Goal: Task Accomplishment & Management: Manage account settings

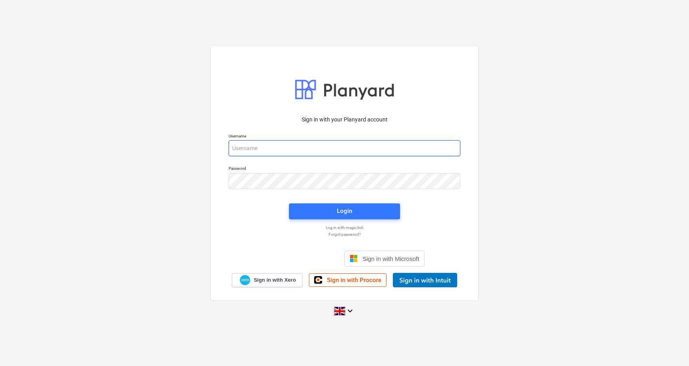
click at [281, 148] on input "email" at bounding box center [345, 148] width 232 height 16
click at [282, 145] on input "email" at bounding box center [345, 148] width 232 height 16
click at [291, 150] on input "email" at bounding box center [345, 148] width 232 height 16
type input "[PERSON_NAME][EMAIL_ADDRESS][DOMAIN_NAME]"
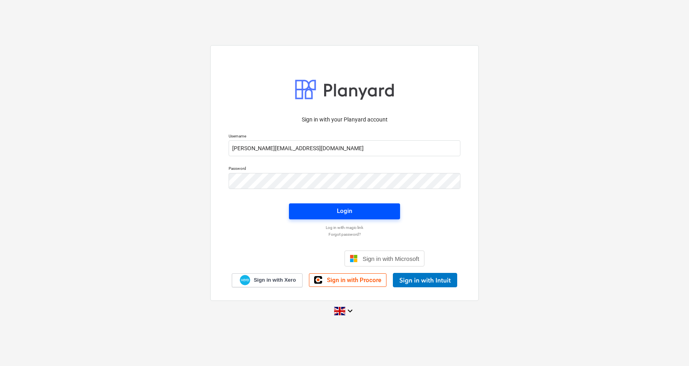
click at [328, 214] on span "Login" at bounding box center [345, 211] width 92 height 10
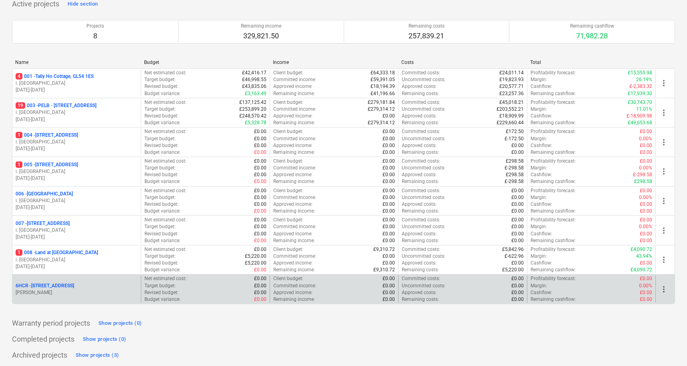
scroll to position [61, 0]
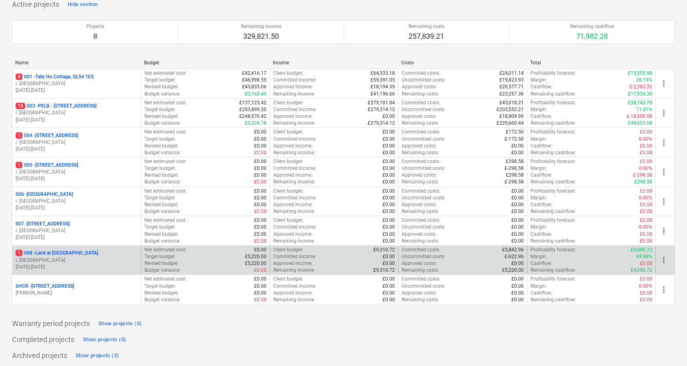
click at [55, 251] on p "1 008 - Land at [GEOGRAPHIC_DATA]" at bounding box center [57, 253] width 82 height 7
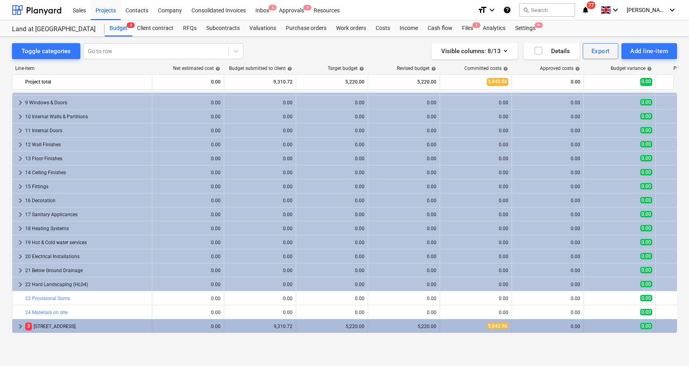
click at [89, 326] on div "[STREET_ADDRESS]." at bounding box center [87, 326] width 124 height 13
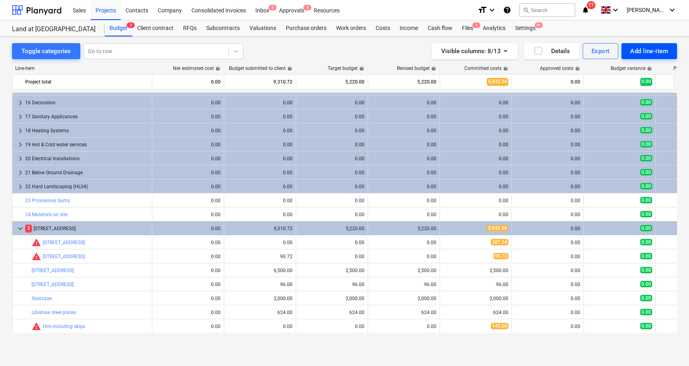
click at [648, 54] on div "Add line-item" at bounding box center [650, 51] width 38 height 10
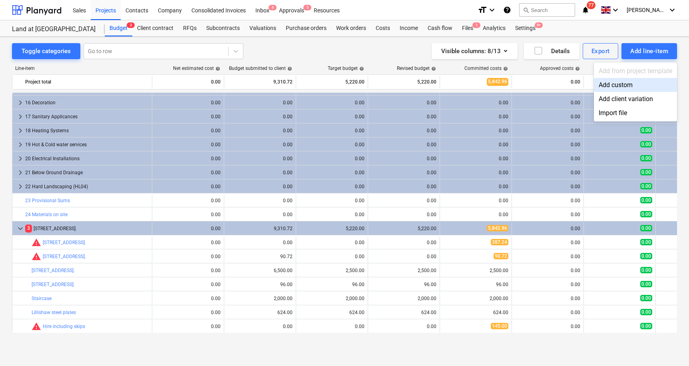
click at [623, 85] on div "Add custom" at bounding box center [635, 85] width 83 height 14
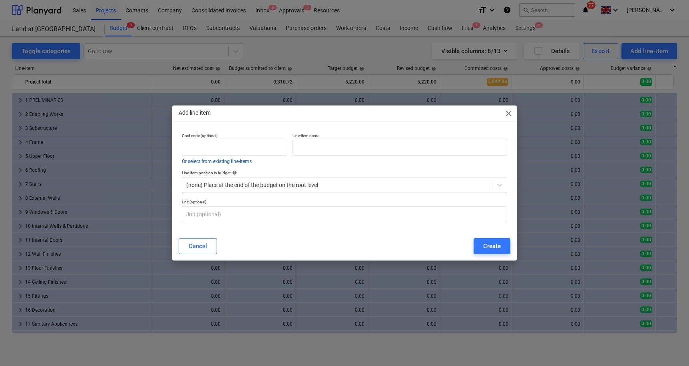
scroll to position [208, 0]
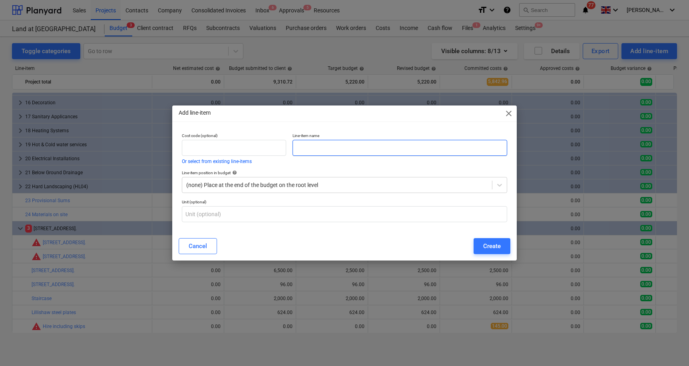
click at [328, 154] on input "text" at bounding box center [400, 148] width 215 height 16
type input "Rooflight Company Windows"
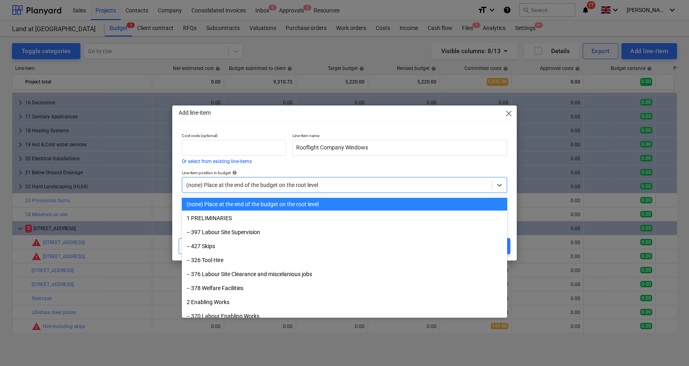
click at [345, 188] on div at bounding box center [337, 185] width 302 height 8
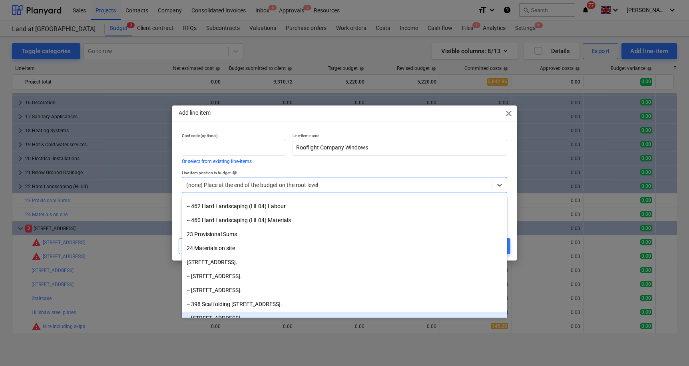
scroll to position [949, 0]
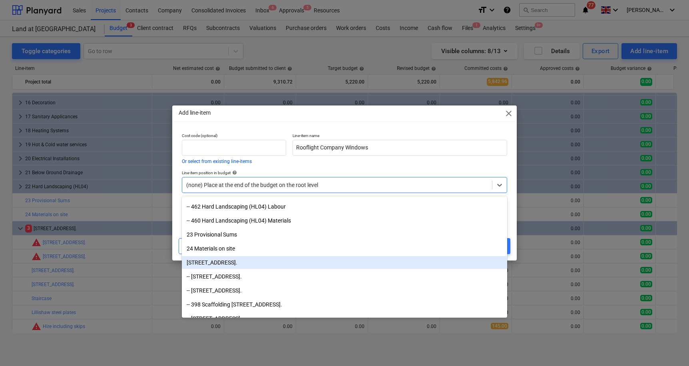
click at [242, 264] on div "[STREET_ADDRESS]." at bounding box center [344, 262] width 325 height 13
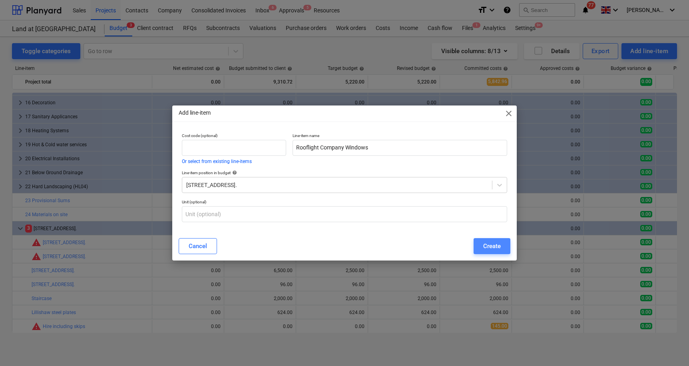
click at [483, 248] on div "Create" at bounding box center [492, 246] width 18 height 10
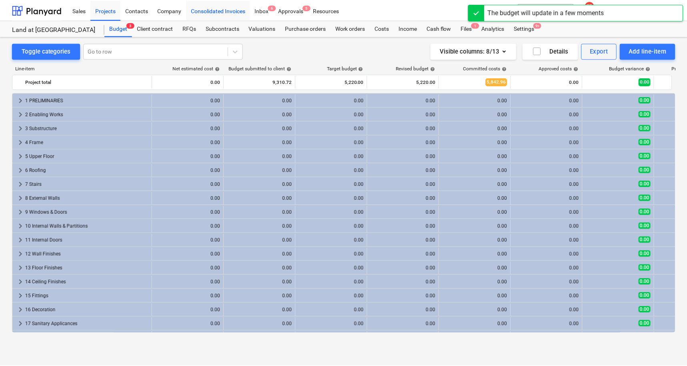
scroll to position [208, 0]
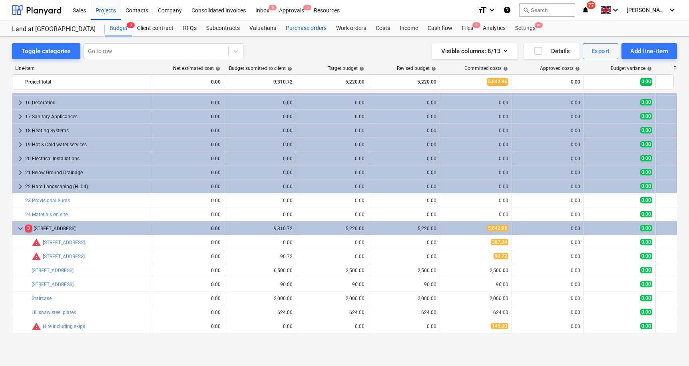
click at [302, 32] on div "Purchase orders" at bounding box center [306, 28] width 50 height 16
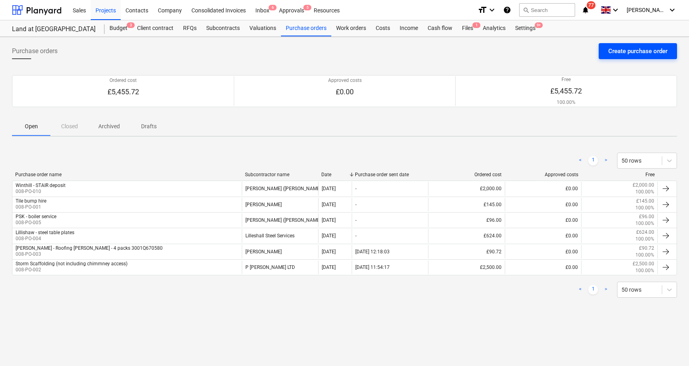
click at [638, 53] on div "Create purchase order" at bounding box center [638, 51] width 59 height 10
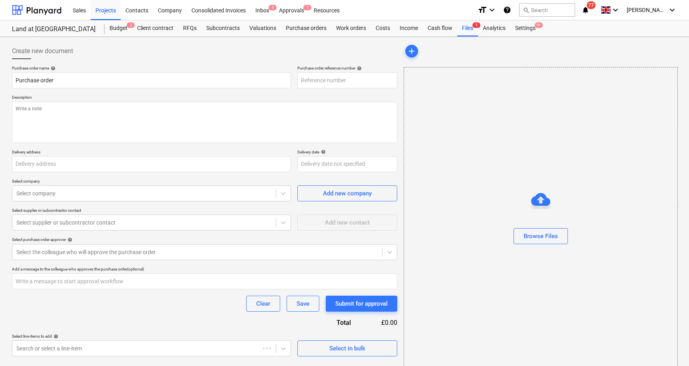
type textarea "x"
type input "Land at [GEOGRAPHIC_DATA]"
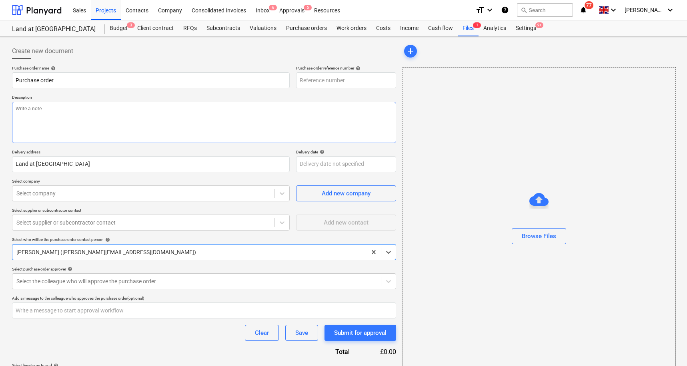
type textarea "x"
type input "008-PO-011"
drag, startPoint x: 80, startPoint y: 82, endPoint x: -11, endPoint y: 77, distance: 90.9
click at [0, 77] on html "Sales Projects Contacts Company Consolidated Invoices Inbox 6 Approvals 5 Resou…" at bounding box center [343, 183] width 687 height 366
type textarea "x"
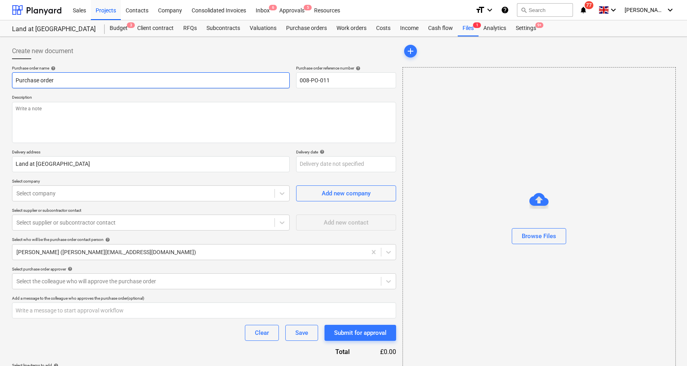
type input "R"
type textarea "x"
type input "Ro"
type textarea "x"
type input "Roo"
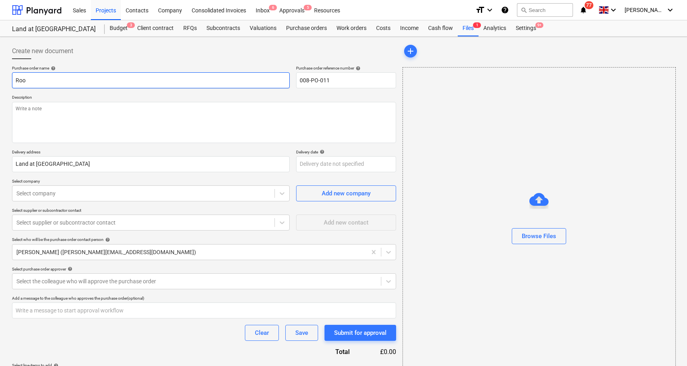
type textarea "x"
type input "Roof"
type textarea "x"
type input "Roofl"
type textarea "x"
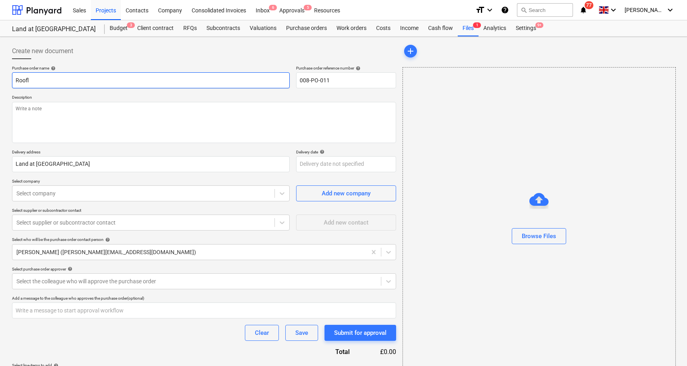
type input "Roofli"
type textarea "x"
type input "Rooflig"
type textarea "x"
type input "Roofligh"
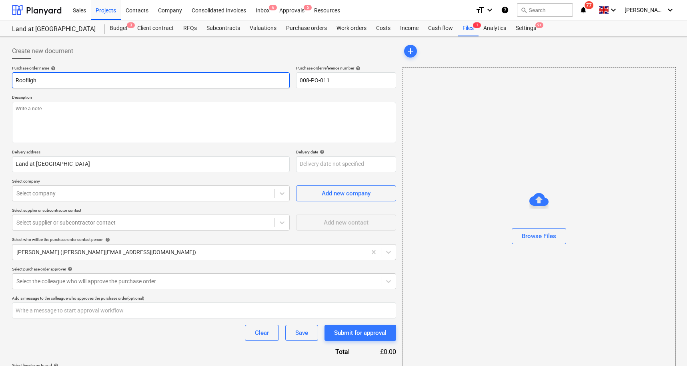
type textarea "x"
type input "Rooflight"
type textarea "x"
type input "Rooflight"
type textarea "x"
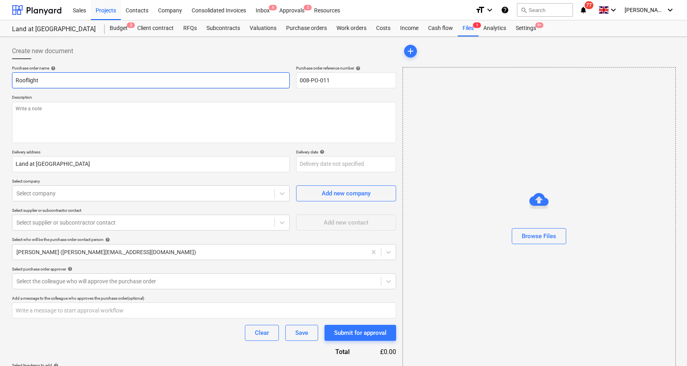
type input "Rooflight C"
type textarea "x"
type input "Rooflight Co"
type textarea "x"
type input "Rooflight Com"
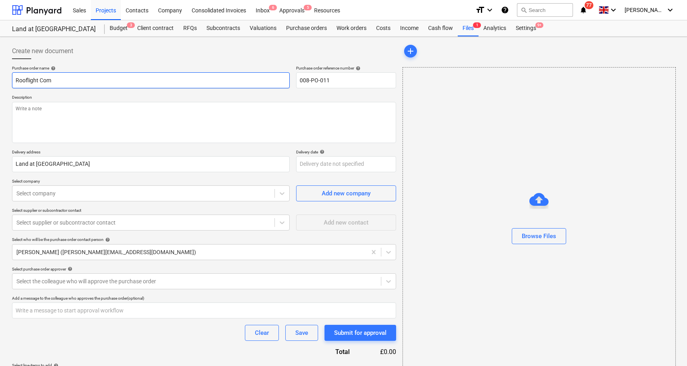
type textarea "x"
type input "Rooflight Como"
type textarea "x"
type input "Rooflight Comoa"
type textarea "x"
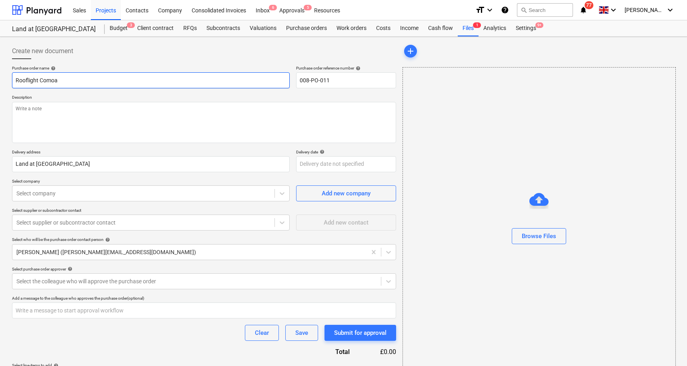
type input "Rooflight Comoan"
type textarea "x"
type input "Rooflight Comoa"
type textarea "x"
type input "Rooflight Como"
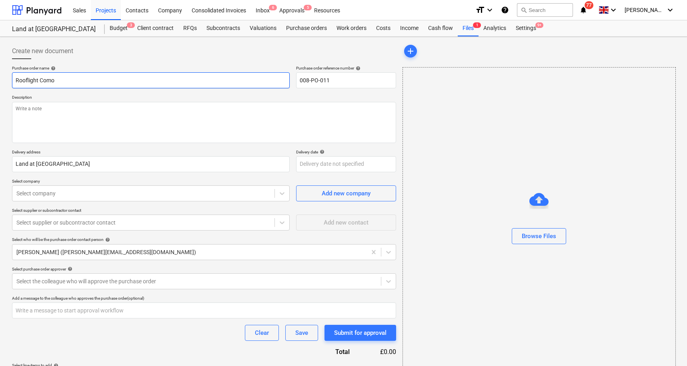
type textarea "x"
type input "Rooflight Com"
type textarea "x"
type input "Rooflight Comp"
type textarea "x"
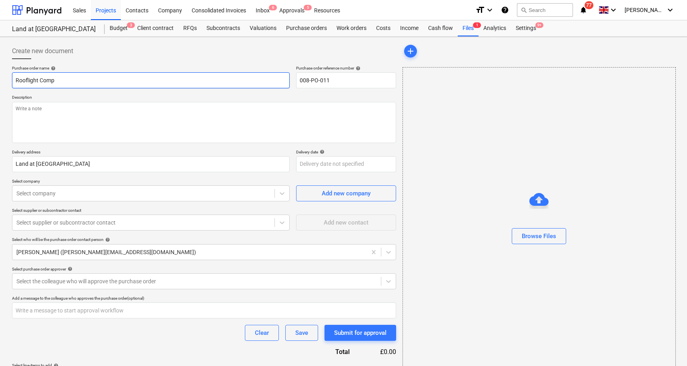
type input "Rooflight Compa"
type textarea "x"
type input "Rooflight Compan"
type textarea "x"
type input "Rooflight Company"
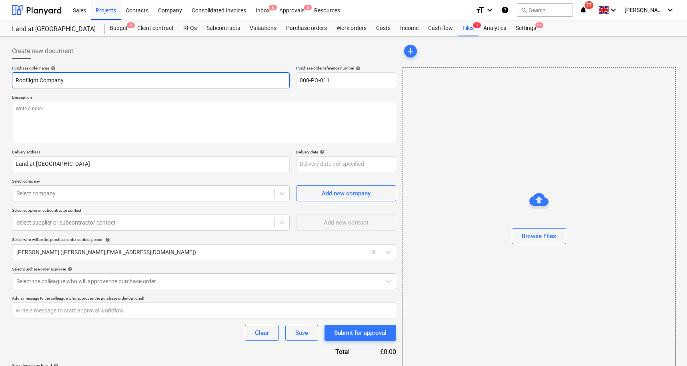
type textarea "x"
type input "Rooflight Company"
click at [66, 114] on textarea at bounding box center [204, 122] width 384 height 41
click at [113, 83] on input "Rooflight Company" at bounding box center [150, 80] width 277 height 16
type textarea "x"
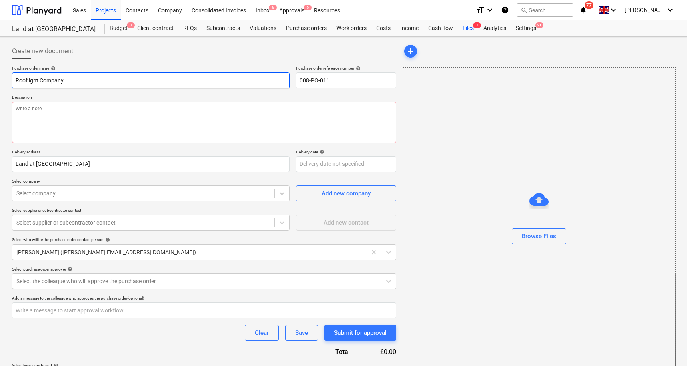
paste input "Quotation 339382"
type input "Rooflight Company Quotation 339382"
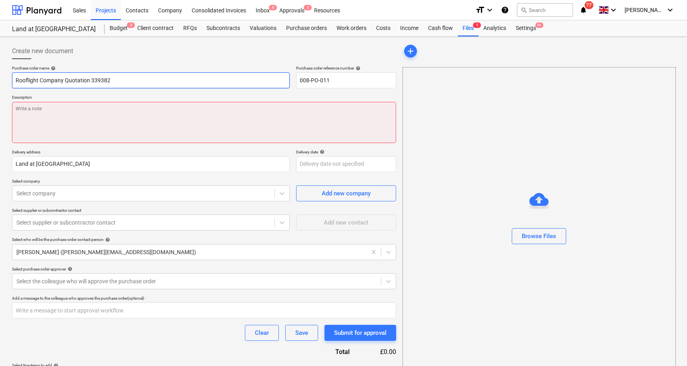
type textarea "x"
type input "Rooflight Company Quotation 339382"
click at [64, 114] on textarea at bounding box center [204, 122] width 384 height 41
paste textarea "Quotation 339382"
type textarea "x"
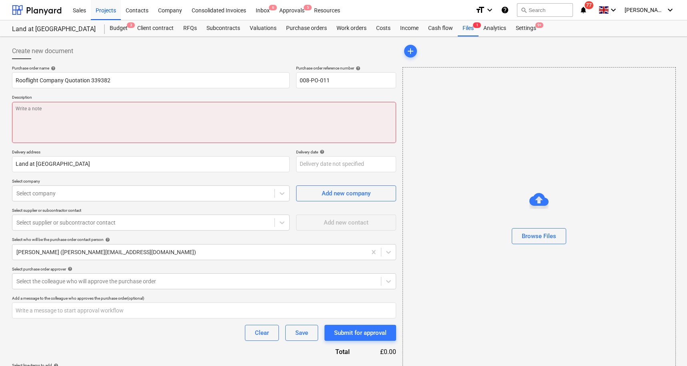
type textarea "Quotation 339382"
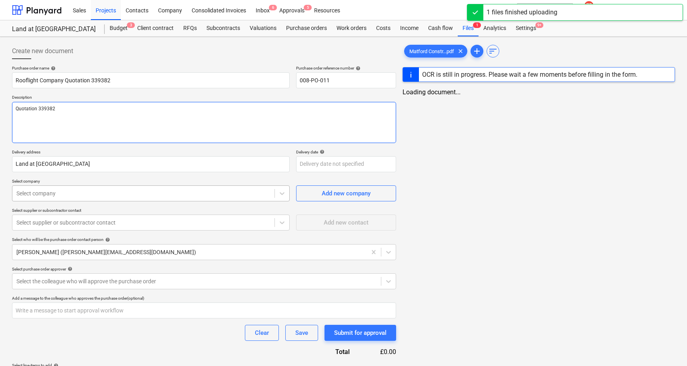
type textarea "x"
type textarea "Quotation 339382"
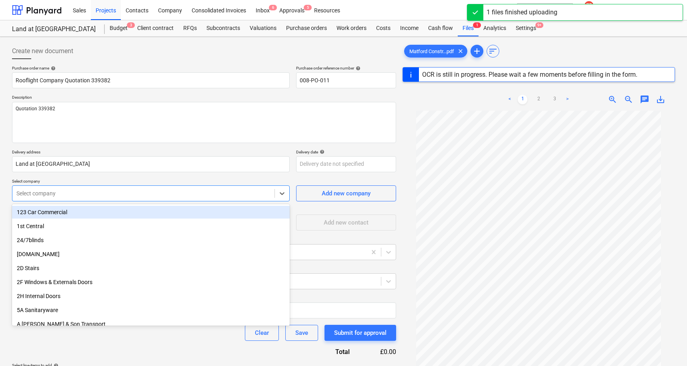
click at [237, 198] on div "Select company" at bounding box center [143, 193] width 262 height 11
type textarea "x"
type input "ha"
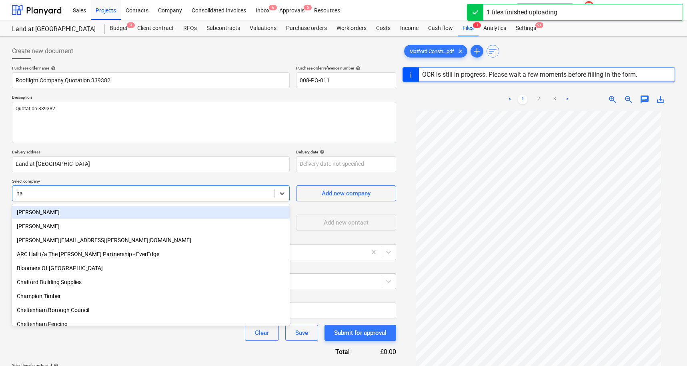
type textarea "x"
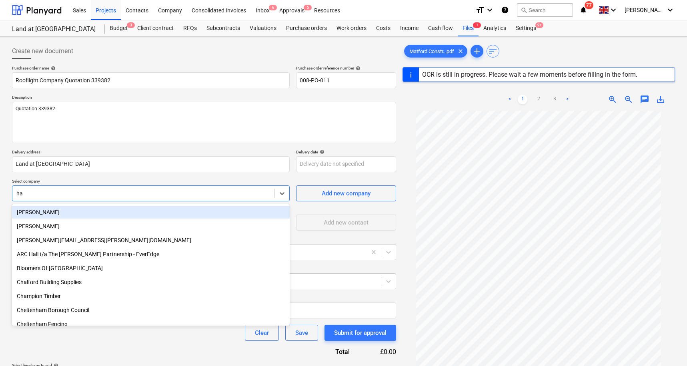
type input "h"
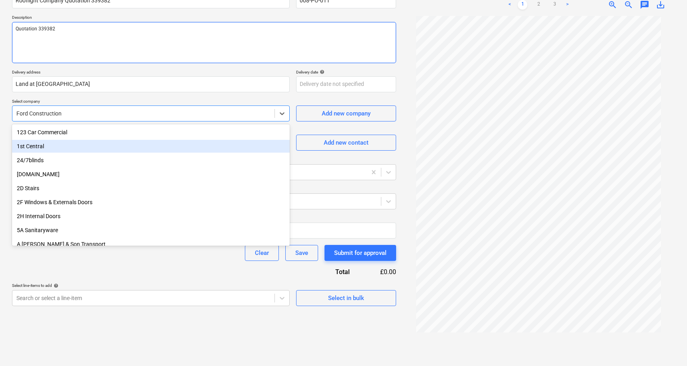
scroll to position [80, 0]
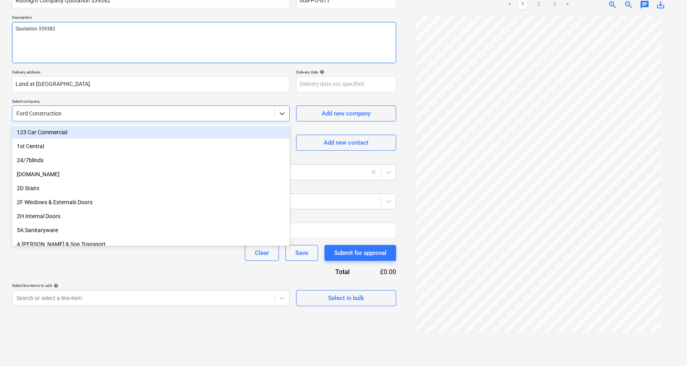
type textarea "x"
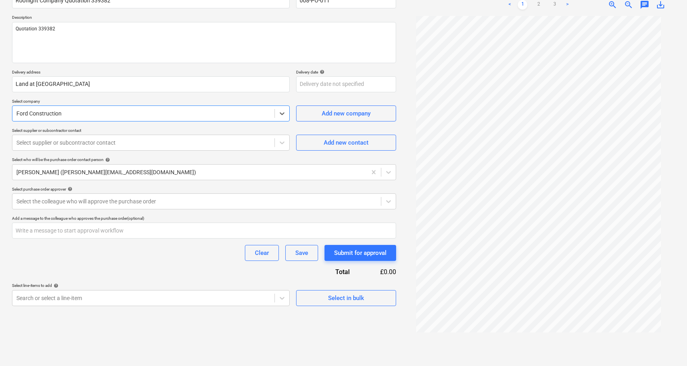
click at [78, 114] on div at bounding box center [143, 114] width 254 height 8
drag, startPoint x: 72, startPoint y: 114, endPoint x: -57, endPoint y: 107, distance: 129.3
click at [0, 107] on html "Sales Projects Contacts Company Consolidated Invoices Inbox 6 Approvals 5 Resou…" at bounding box center [343, 103] width 687 height 366
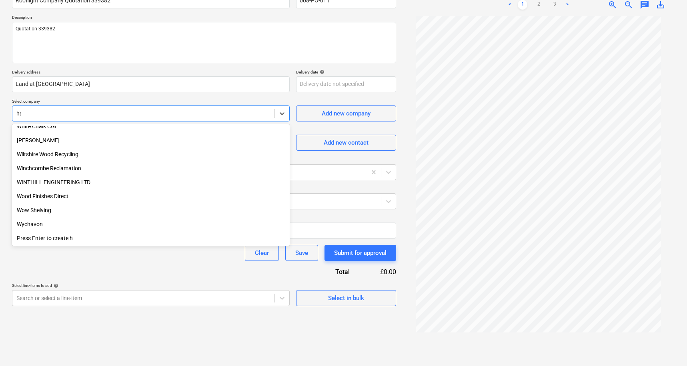
scroll to position [734, 0]
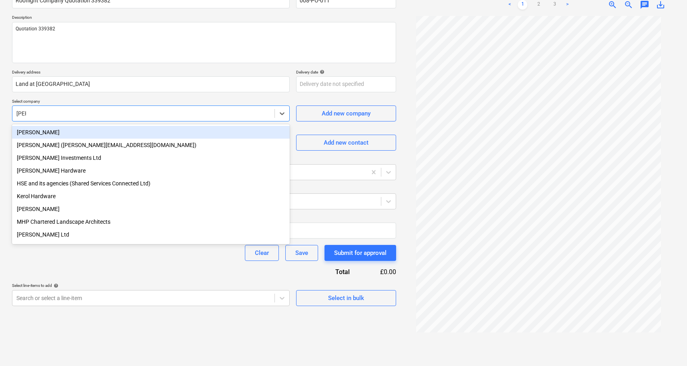
type input "[PERSON_NAME]"
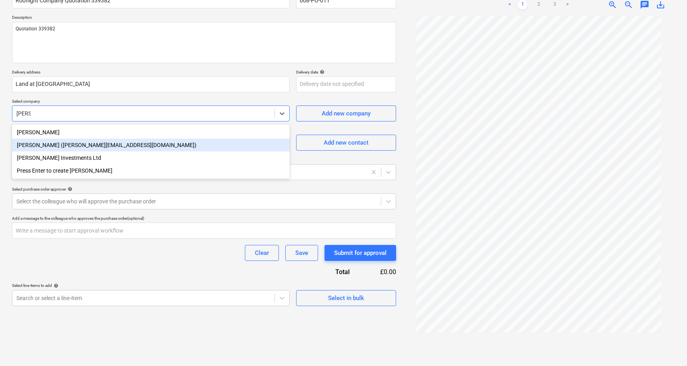
click at [85, 149] on div "[PERSON_NAME] ([PERSON_NAME][EMAIL_ADDRESS][DOMAIN_NAME])" at bounding box center [150, 145] width 277 height 13
type textarea "x"
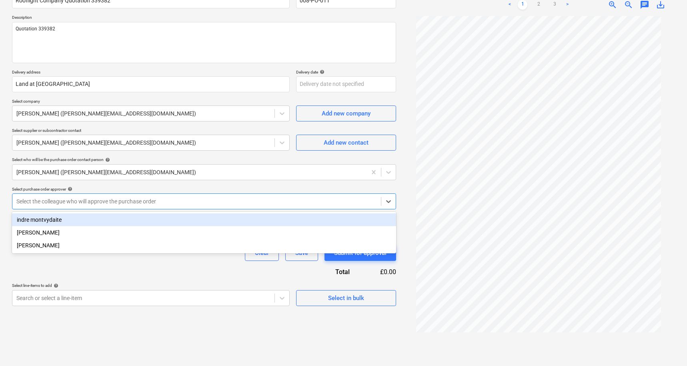
click at [113, 202] on div "Select the colleague who will approve the purchase order" at bounding box center [196, 201] width 360 height 6
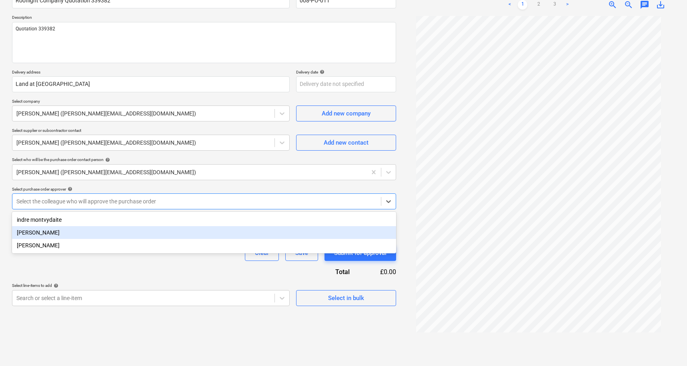
click at [79, 230] on div "[PERSON_NAME]" at bounding box center [204, 232] width 384 height 13
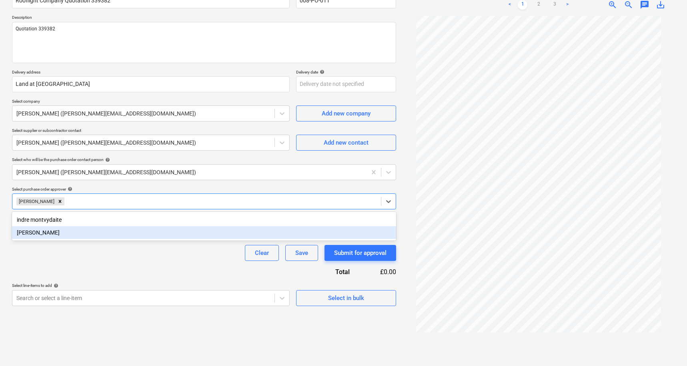
click at [64, 255] on div "Clear Save Submit for approval" at bounding box center [204, 253] width 384 height 16
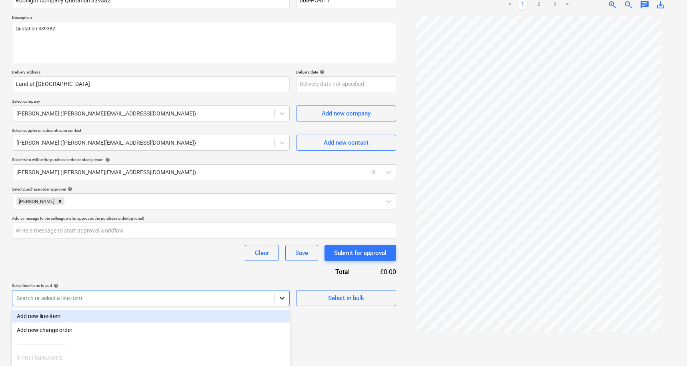
scroll to position [144, 0]
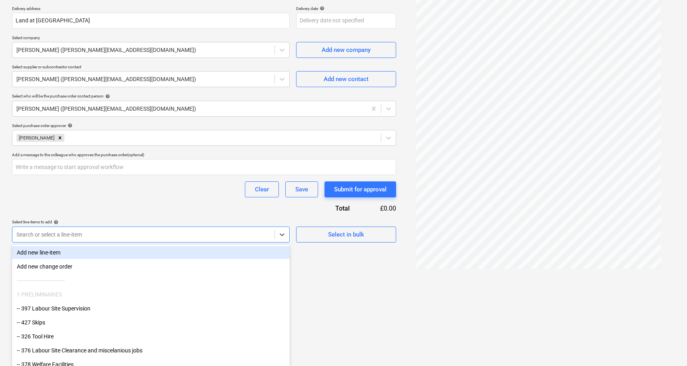
click at [284, 223] on body "Sales Projects Contacts Company Consolidated Invoices Inbox 6 Approvals 5 Resou…" at bounding box center [343, 39] width 687 height 366
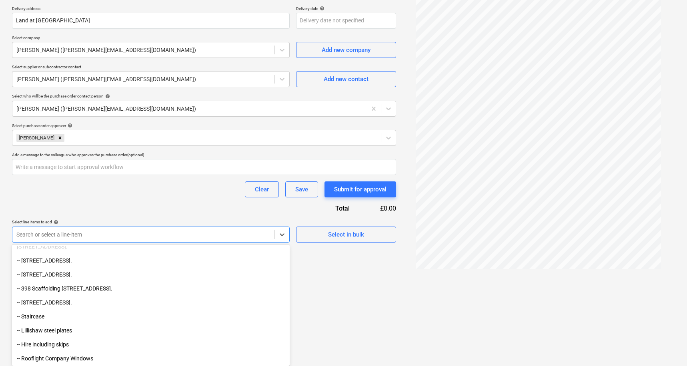
scroll to position [1042, 0]
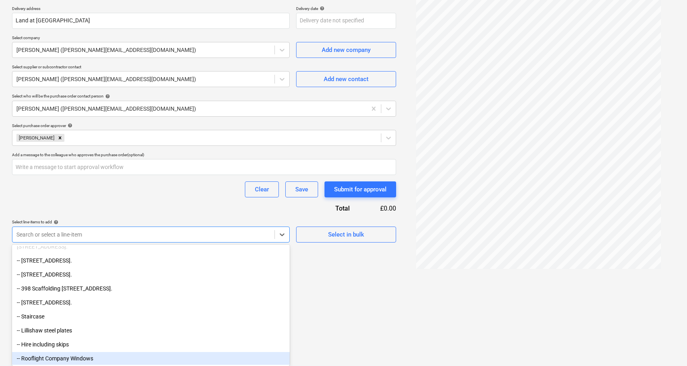
click at [66, 358] on div "-- Rooflight Company Windows" at bounding box center [150, 358] width 277 height 13
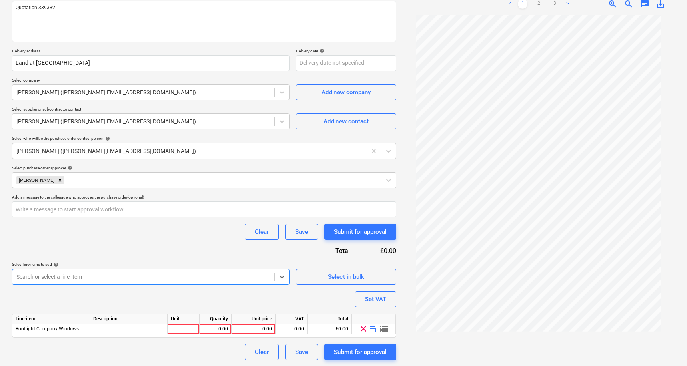
scroll to position [100, 0]
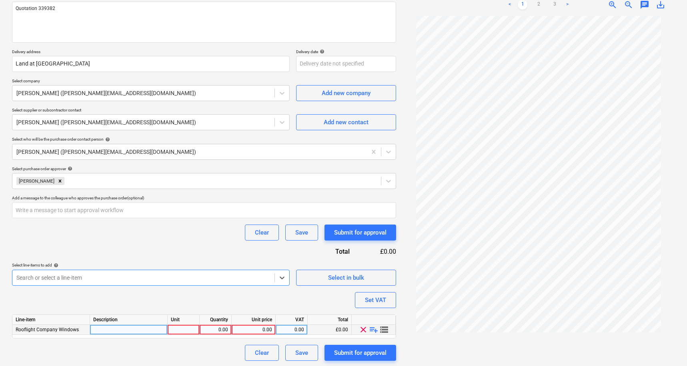
click at [172, 326] on div at bounding box center [184, 330] width 32 height 10
type textarea "x"
type input "nr"
type textarea "x"
click at [211, 329] on div "0.00" at bounding box center [215, 330] width 25 height 10
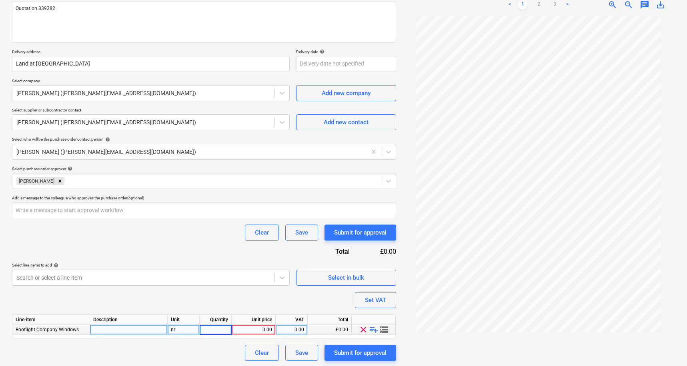
type input "1"
type textarea "x"
click at [264, 331] on div "0.00" at bounding box center [253, 330] width 37 height 10
type input "2787.15"
type textarea "x"
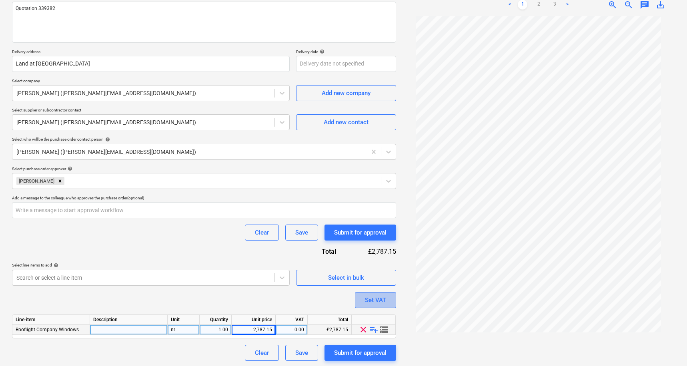
click at [369, 299] on div "Set VAT" at bounding box center [375, 300] width 21 height 10
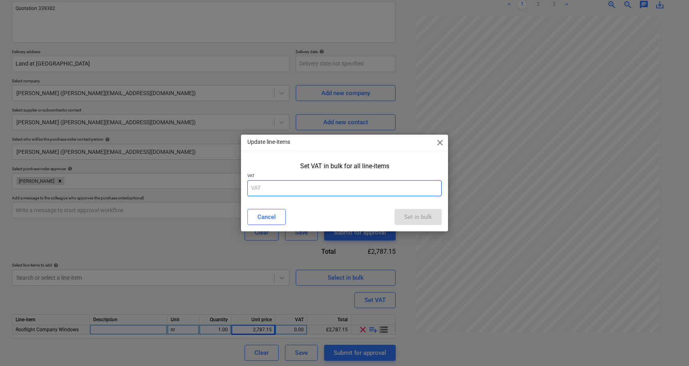
click at [293, 188] on input "text" at bounding box center [344, 188] width 194 height 16
type input "20"
click at [404, 219] on div "Set in bulk" at bounding box center [418, 217] width 28 height 10
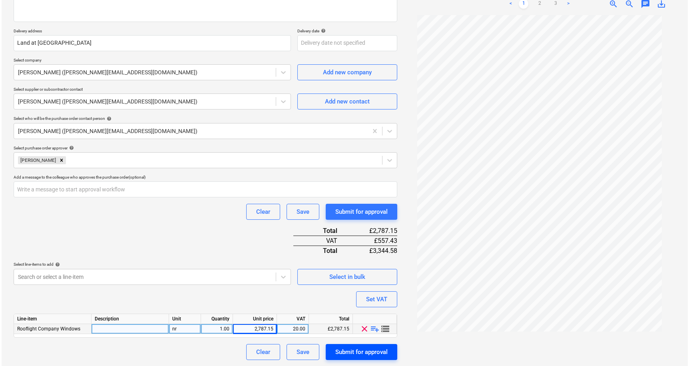
scroll to position [120, 0]
click at [338, 349] on div "Submit for approval" at bounding box center [360, 353] width 52 height 10
type textarea "x"
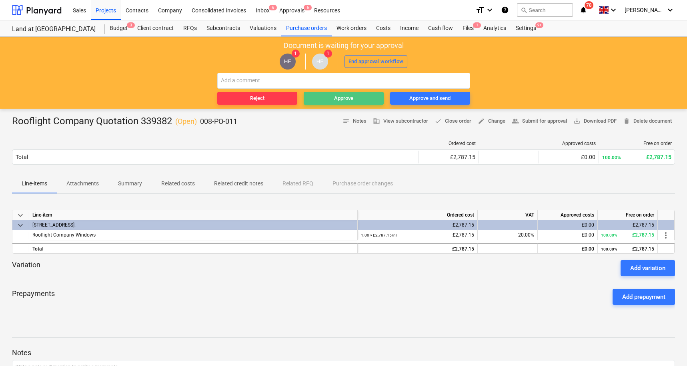
click at [341, 98] on div "Approve" at bounding box center [343, 98] width 19 height 9
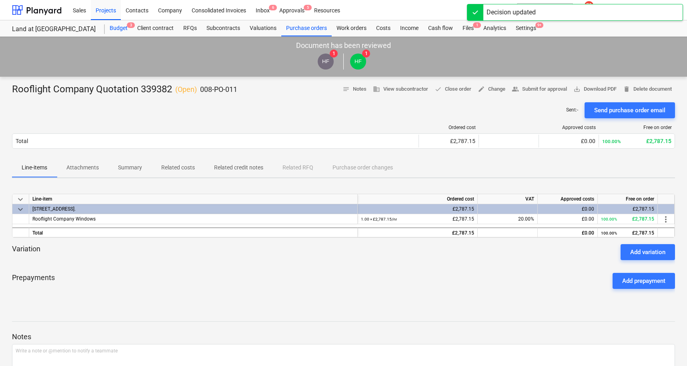
click at [120, 29] on div "Budget 3" at bounding box center [119, 28] width 28 height 16
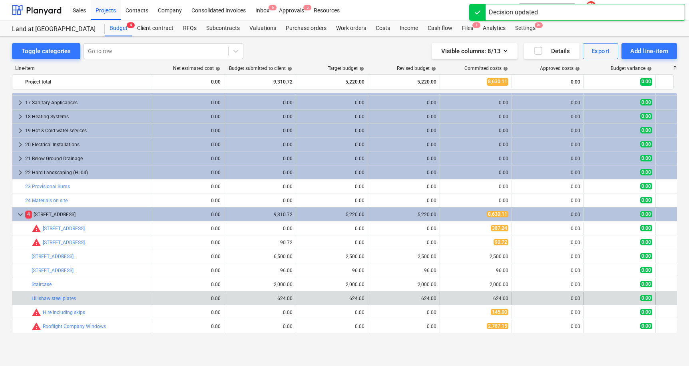
scroll to position [222, 0]
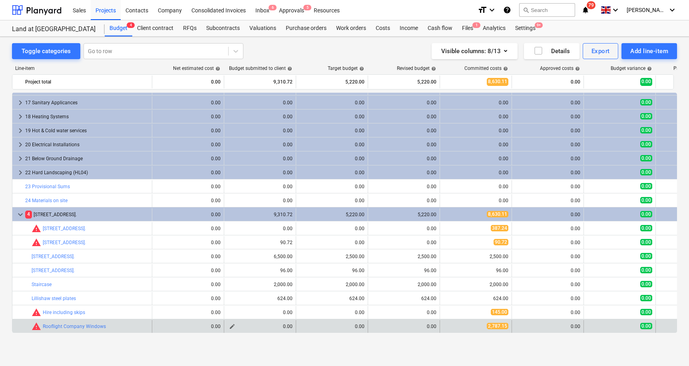
click at [232, 328] on span "edit" at bounding box center [232, 326] width 6 height 6
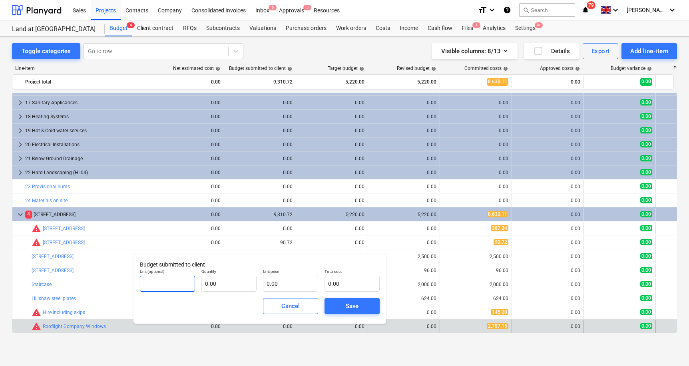
click at [170, 280] on input "text" at bounding box center [167, 284] width 55 height 16
click at [252, 288] on input "text" at bounding box center [229, 284] width 55 height 16
type input "1.00"
click at [280, 285] on input "text" at bounding box center [290, 284] width 55 height 16
type input "2"
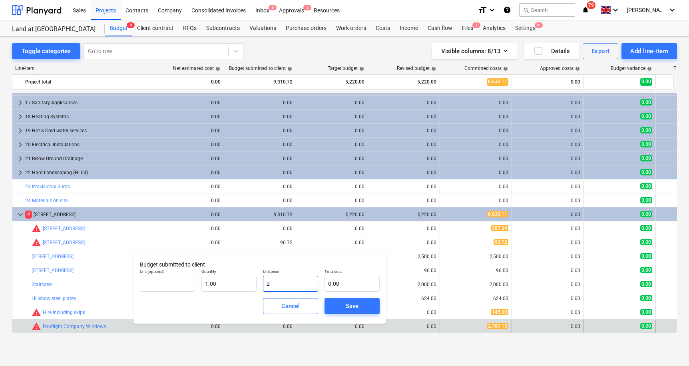
type input "2.00"
type input "27"
type input "27.00"
type input "278"
type input "278.00"
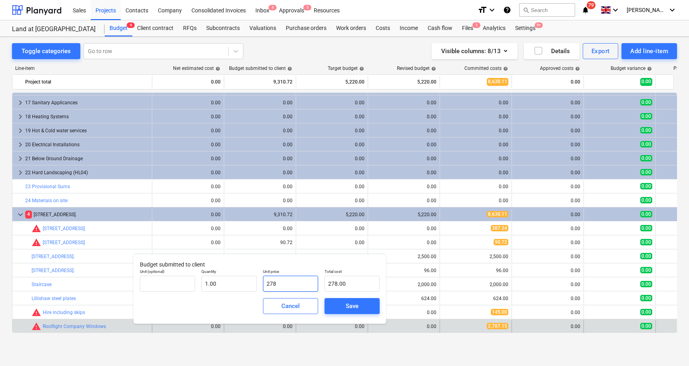
type input "2787"
type input "2,787.00"
type input "2787.1"
type input "2,787.10"
type input "2787.15"
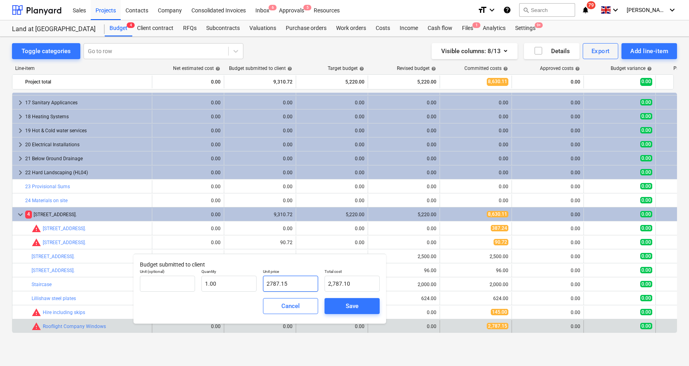
type input "2,787.15"
click at [346, 309] on div "Save" at bounding box center [352, 306] width 13 height 10
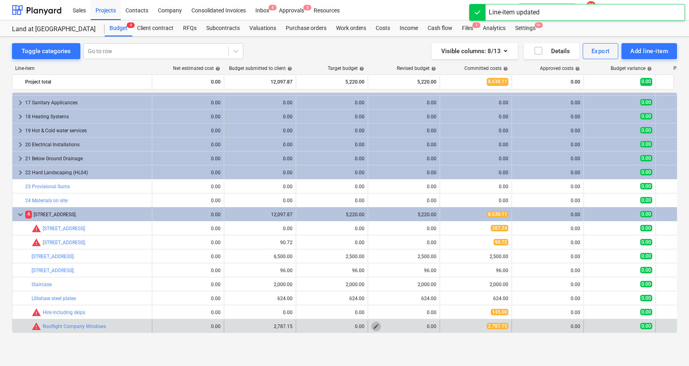
click at [376, 326] on span "edit" at bounding box center [376, 326] width 6 height 6
type textarea "x"
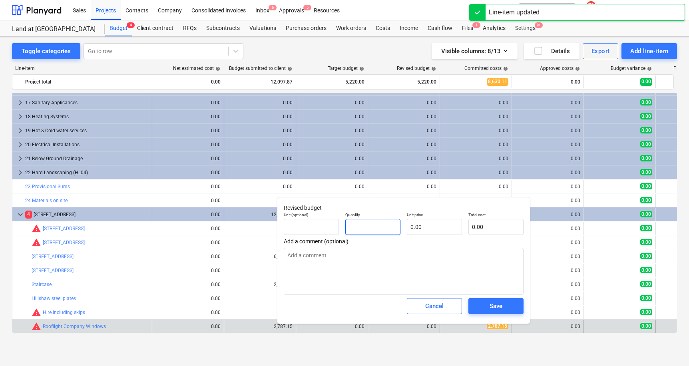
click at [362, 229] on input "text" at bounding box center [372, 227] width 55 height 16
type textarea "x"
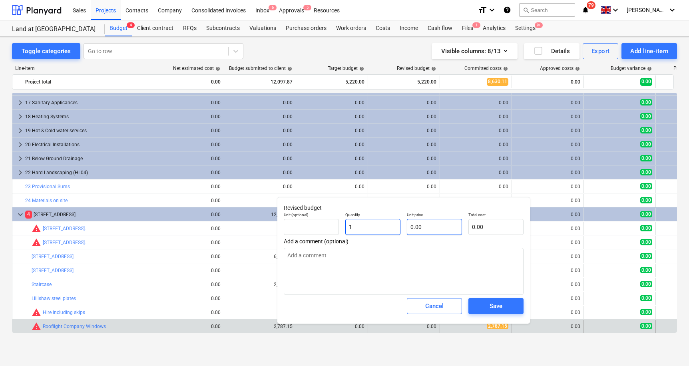
type input "1"
type textarea "x"
type input "1.00"
click at [421, 228] on input "text" at bounding box center [434, 227] width 55 height 16
type textarea "x"
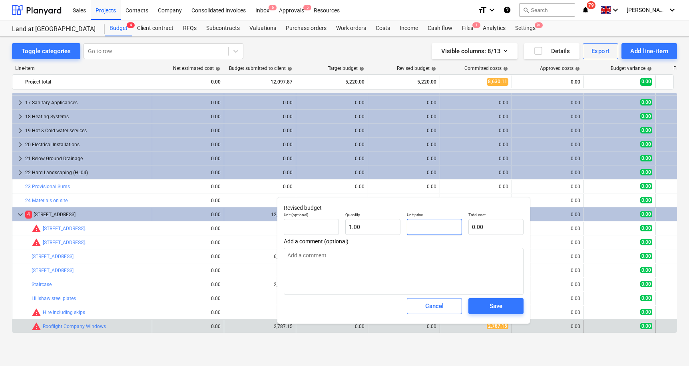
type input "2"
type input "2.00"
type textarea "x"
type input "27"
type input "27.00"
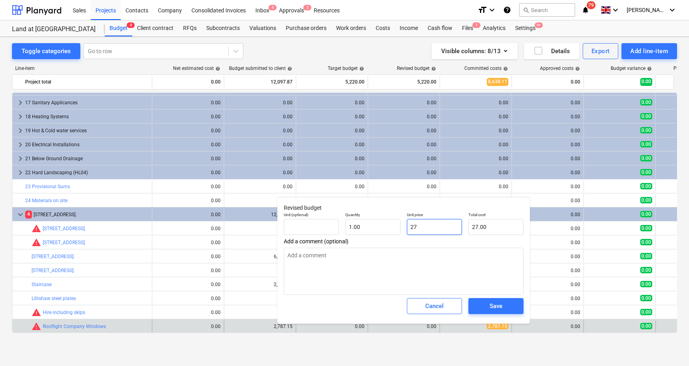
type textarea "x"
type input "278"
type input "278.00"
type textarea "x"
type input "2787"
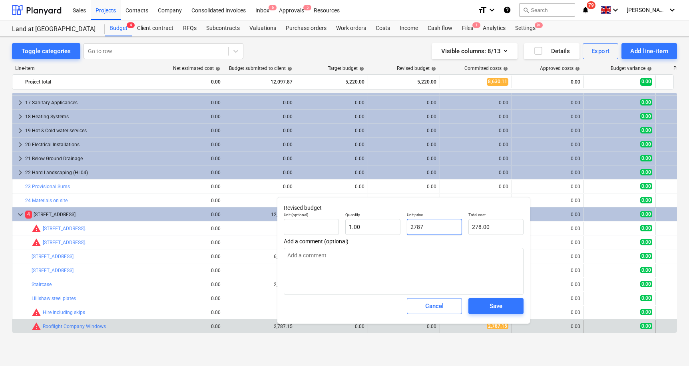
type input "2,787.00"
type textarea "x"
type input "2787."
type textarea "x"
type input "2787.1"
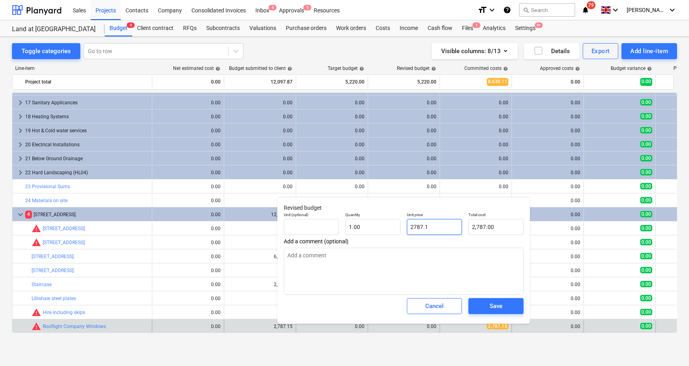
type input "2,787.10"
type textarea "x"
type input "2787.15"
type input "2,787.15"
type input "2787.15"
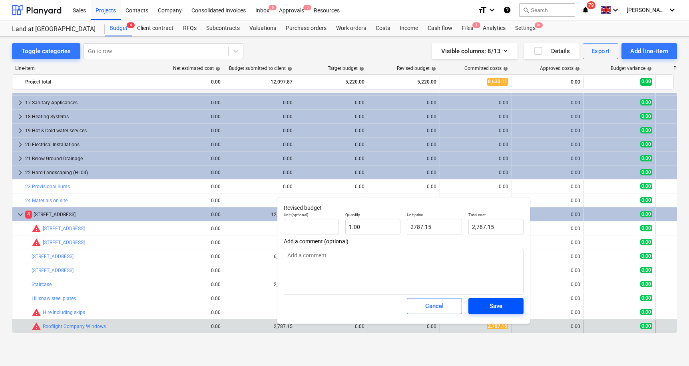
type textarea "x"
type input "2,787.15"
click at [495, 306] on div "Save" at bounding box center [496, 306] width 13 height 10
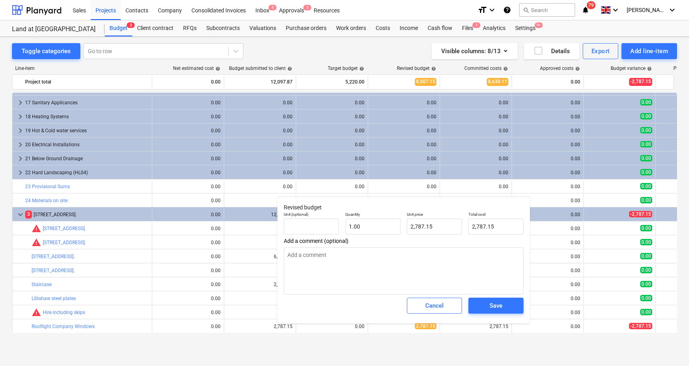
type textarea "x"
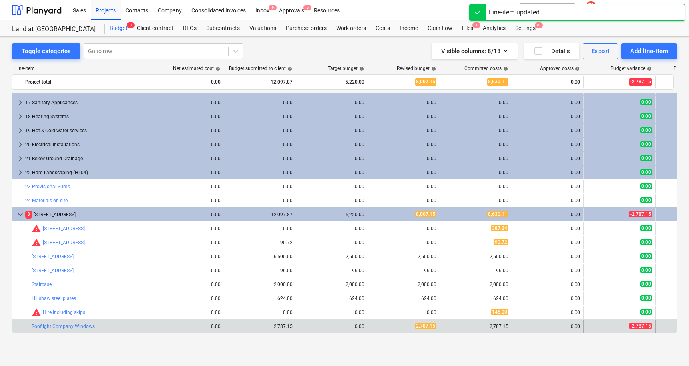
scroll to position [0, 0]
click at [304, 327] on span "edit" at bounding box center [304, 326] width 6 height 6
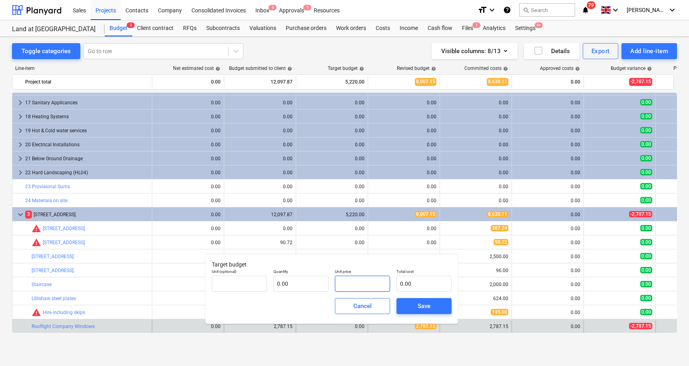
click at [353, 285] on input "text" at bounding box center [362, 284] width 55 height 16
type input "pcs"
type input "2"
type input "1.00"
type input "2.00"
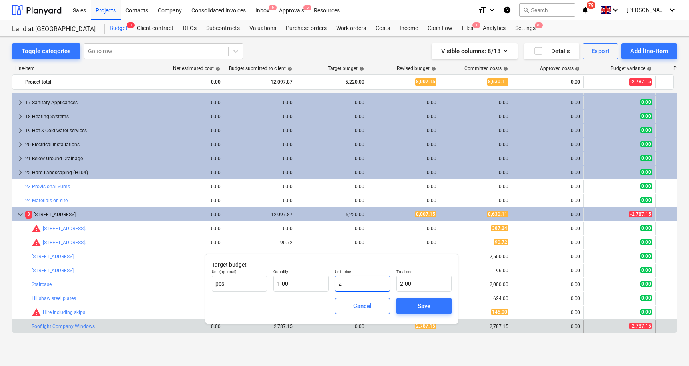
type input "27"
type input "27.00"
type input "278"
type input "278.00"
type input "2787"
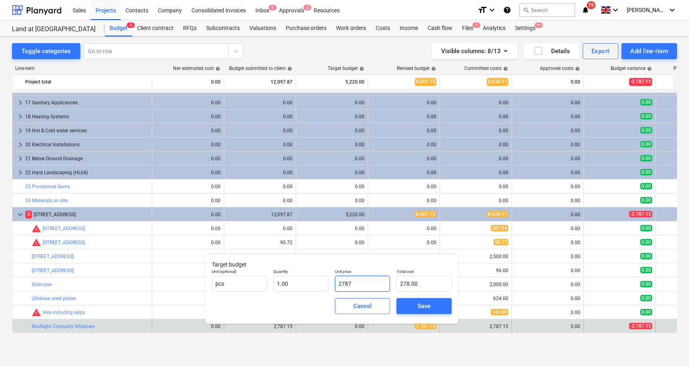
type input "2,787.00"
type input "2787.1"
type input "2,787.10"
type input "2787.15"
type input "2,787.15"
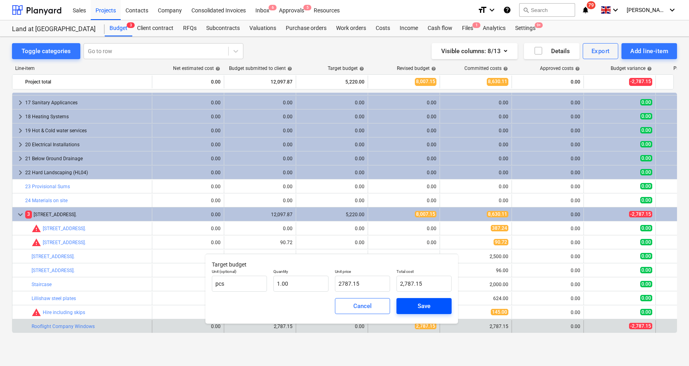
type input "2,787.15"
click at [419, 302] on div "Save" at bounding box center [424, 306] width 13 height 10
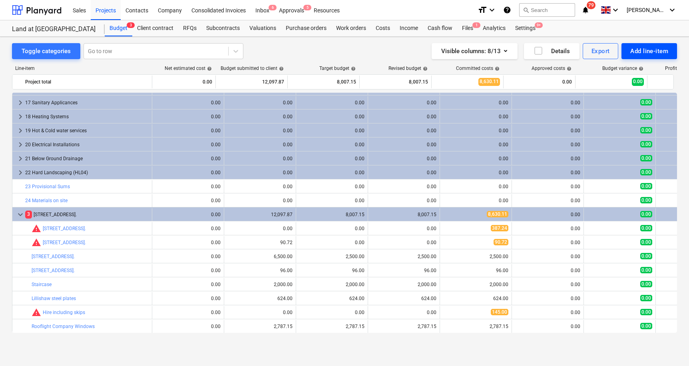
click at [656, 44] on button "Add line-item" at bounding box center [650, 51] width 56 height 16
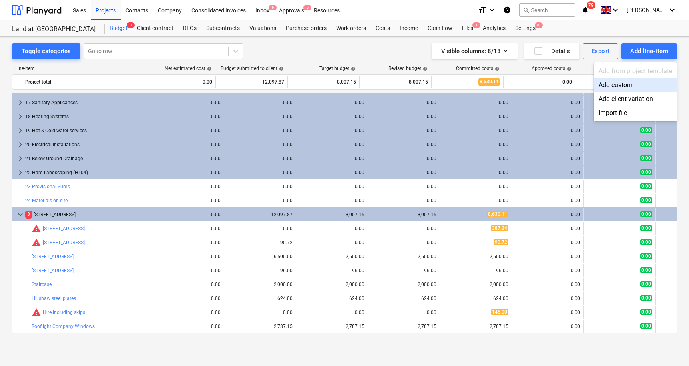
click at [623, 85] on div "Add custom" at bounding box center [635, 85] width 83 height 14
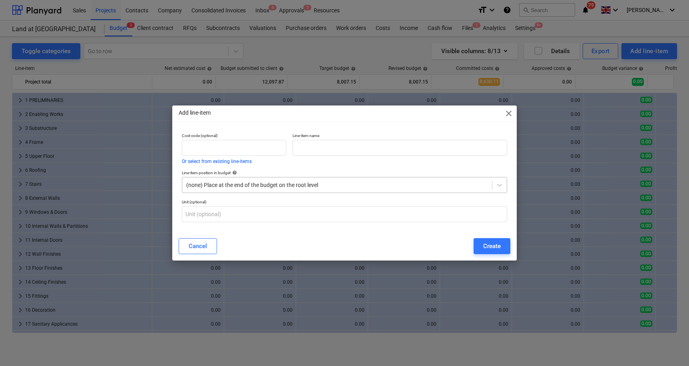
scroll to position [222, 0]
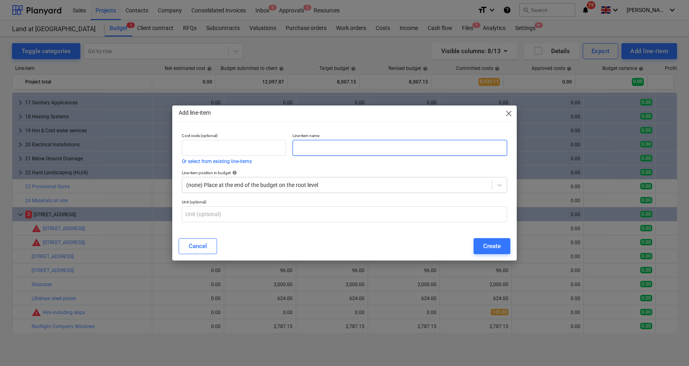
click at [313, 152] on input "text" at bounding box center [400, 148] width 215 height 16
type input "[PERSON_NAME] Steel - Steelworks"
click at [489, 250] on div "Create" at bounding box center [492, 246] width 18 height 10
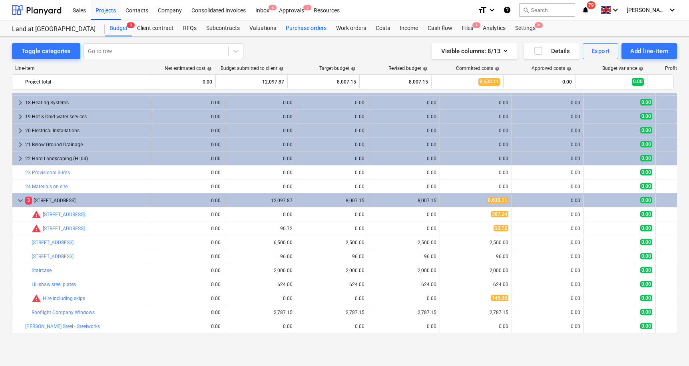
click at [301, 31] on div "Purchase orders" at bounding box center [306, 28] width 50 height 16
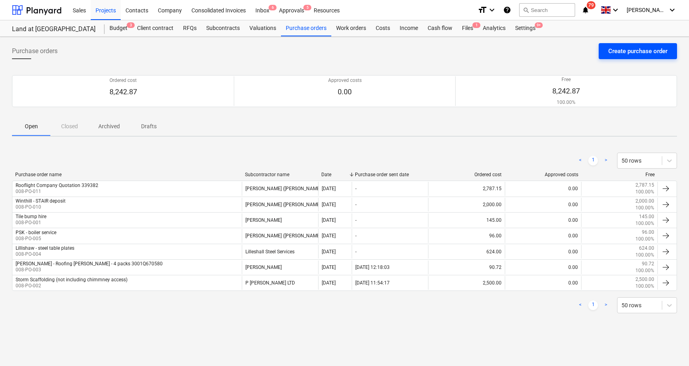
click at [645, 50] on div "Create purchase order" at bounding box center [638, 51] width 59 height 10
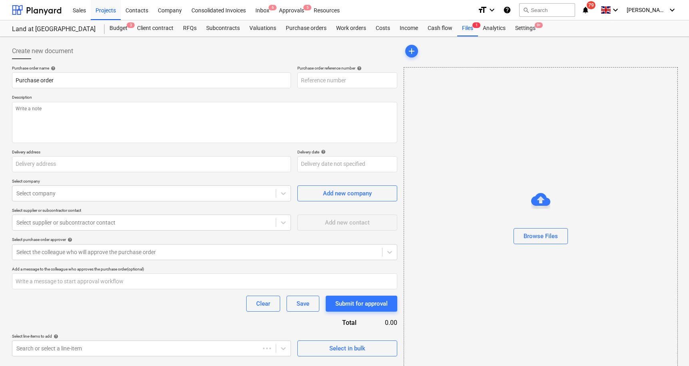
type textarea "x"
type input "Land at [GEOGRAPHIC_DATA]"
type textarea "x"
type input "008-PO-012"
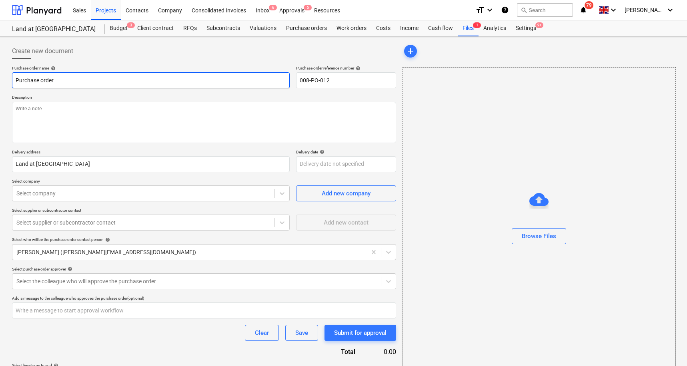
drag, startPoint x: 67, startPoint y: 81, endPoint x: 6, endPoint y: 76, distance: 61.0
click at [7, 76] on div "Create new document Purchase order name help Purchase order Purchase order refe…" at bounding box center [343, 215] width 687 height 356
type textarea "x"
type input "B"
type textarea "x"
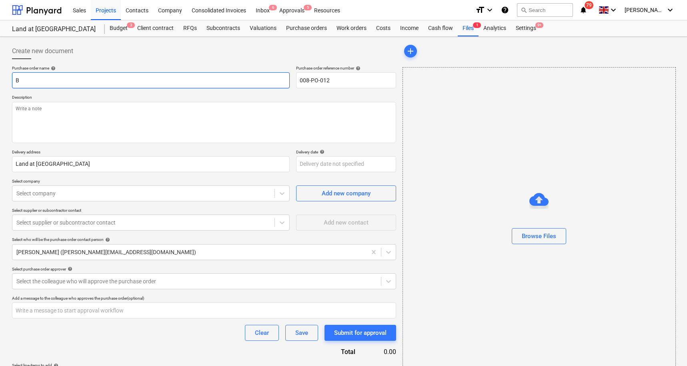
type input "Ba"
type textarea "x"
type input "Bak"
type textarea "x"
type input "Bake"
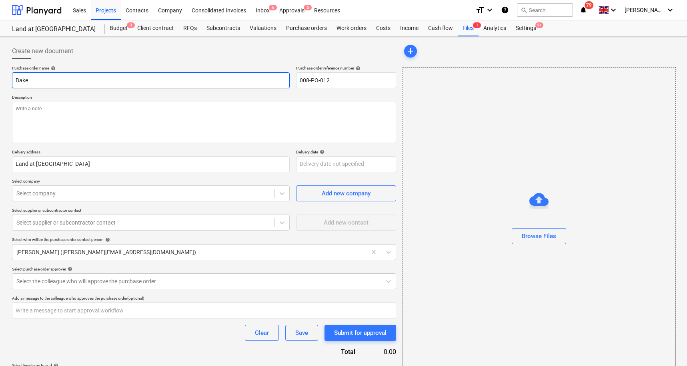
type textarea "x"
type input "[PERSON_NAME]"
type textarea "x"
type input "[PERSON_NAME]"
type textarea "x"
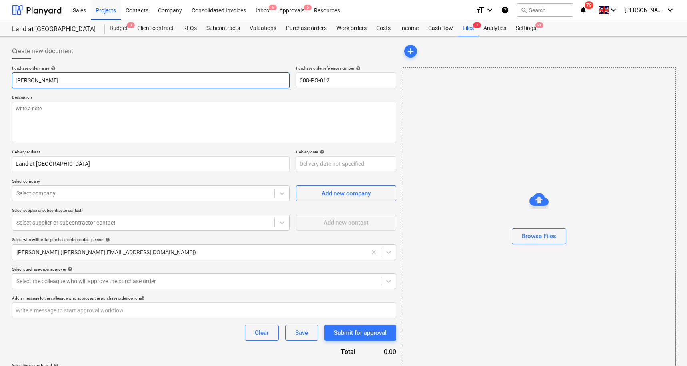
type input "[PERSON_NAME]"
type textarea "x"
type input "[PERSON_NAME] St"
type textarea "x"
type input "[PERSON_NAME] Ste"
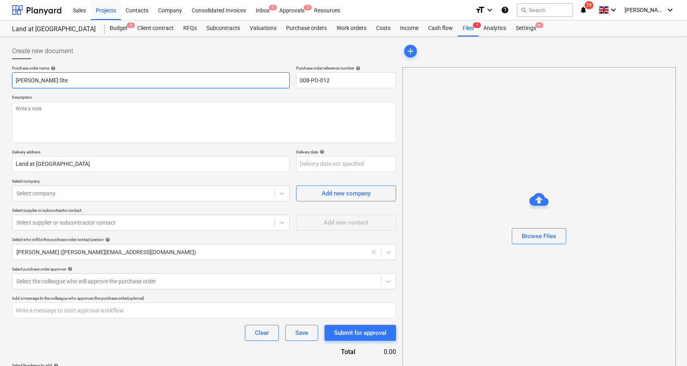
type textarea "x"
type input "[PERSON_NAME] Stee"
type textarea "x"
type input "[PERSON_NAME] Steel"
type textarea "x"
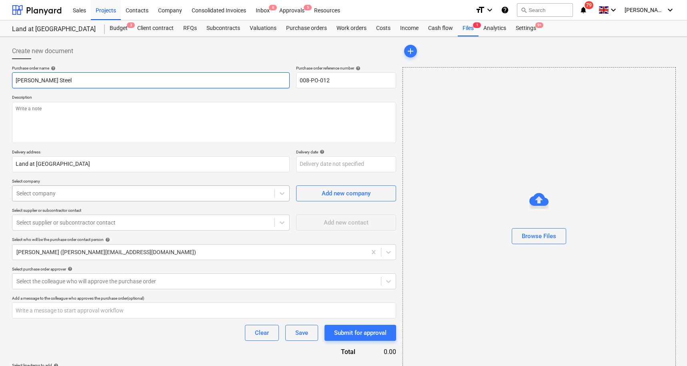
type input "[PERSON_NAME] Steel"
type textarea "x"
click at [92, 190] on div at bounding box center [143, 194] width 254 height 8
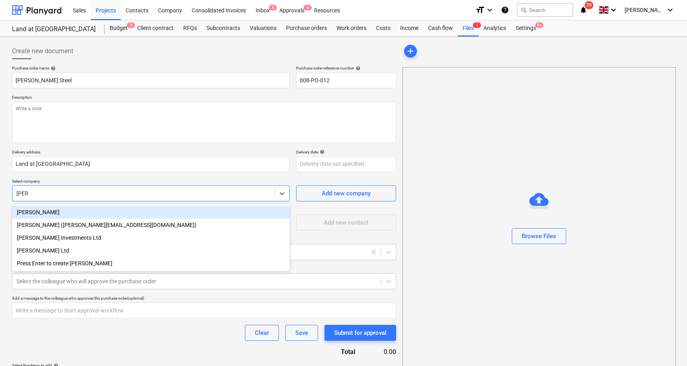
type input "[PERSON_NAME]"
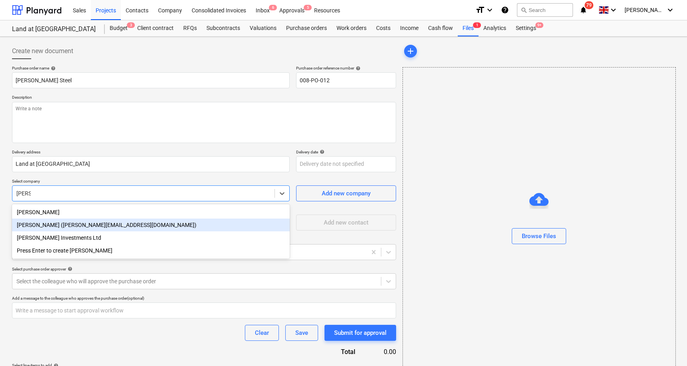
click at [77, 226] on div "[PERSON_NAME] ([PERSON_NAME][EMAIL_ADDRESS][DOMAIN_NAME])" at bounding box center [150, 225] width 277 height 13
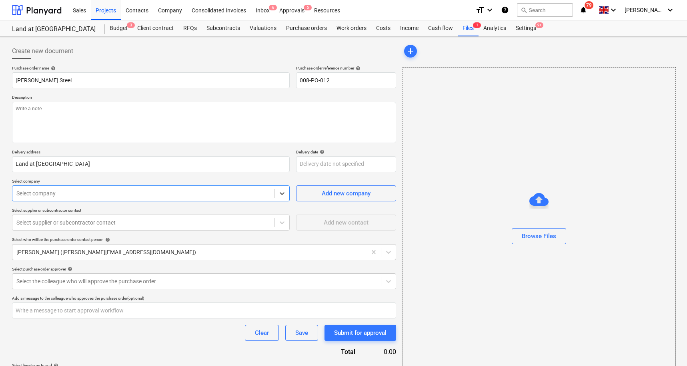
type textarea "x"
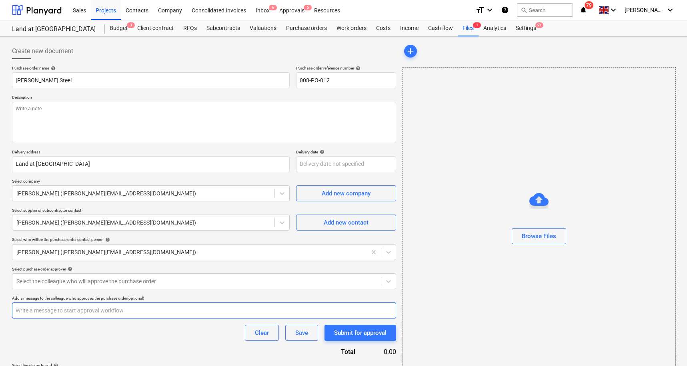
click at [96, 313] on input "text" at bounding box center [204, 311] width 384 height 16
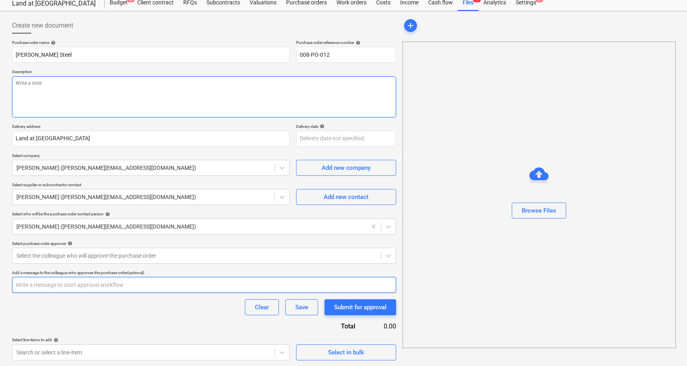
scroll to position [25, 0]
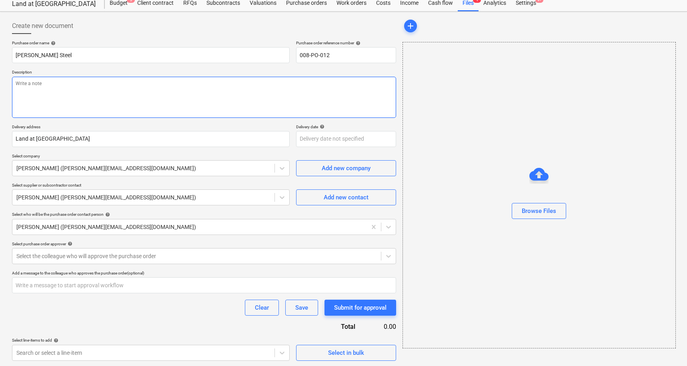
click at [76, 88] on textarea at bounding box center [204, 97] width 384 height 41
type textarea "x"
type textarea "B"
type textarea "x"
type textarea "Ba"
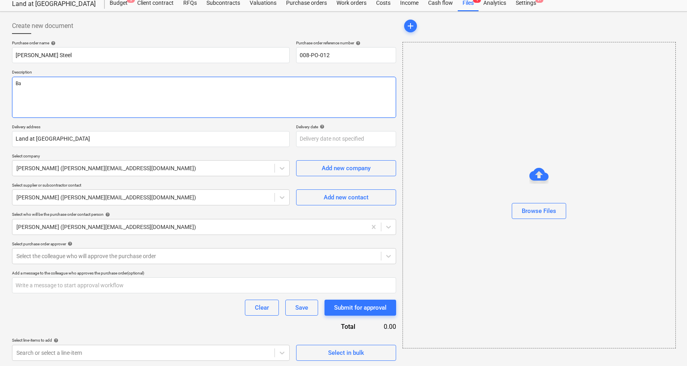
type textarea "x"
type textarea "Bak"
type textarea "x"
type textarea "Bake"
type textarea "x"
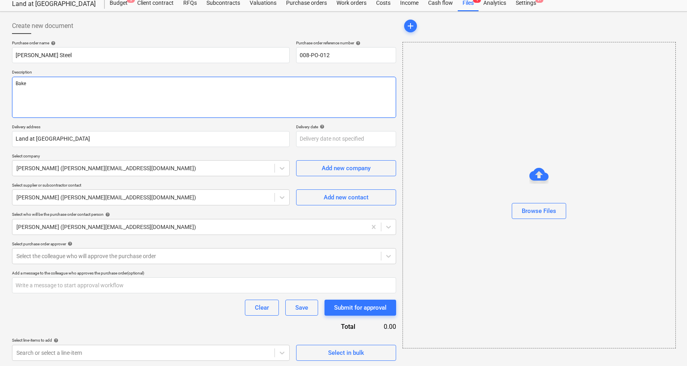
type textarea "[PERSON_NAME]"
type textarea "x"
type textarea "[PERSON_NAME]"
type textarea "x"
type textarea "[PERSON_NAME] t"
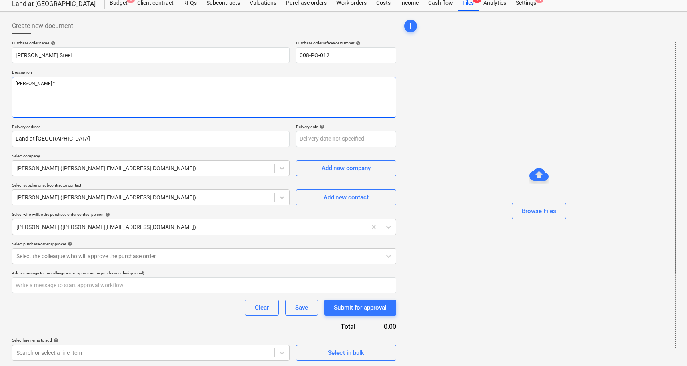
type textarea "x"
type textarea "[PERSON_NAME]"
type textarea "x"
type textarea "[PERSON_NAME] t"
type textarea "x"
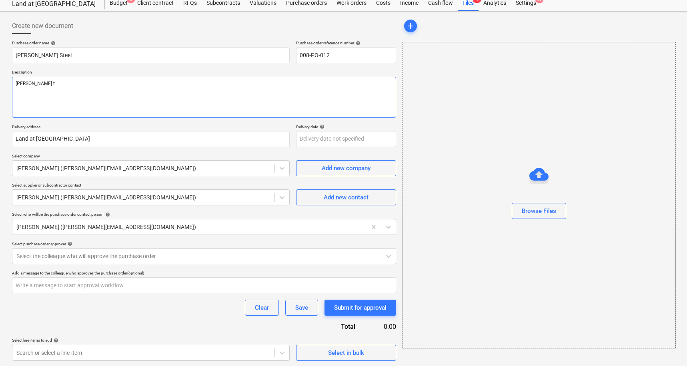
type textarea "[PERSON_NAME]"
type textarea "x"
type textarea "[PERSON_NAME] s"
type textarea "x"
type textarea "[PERSON_NAME] st"
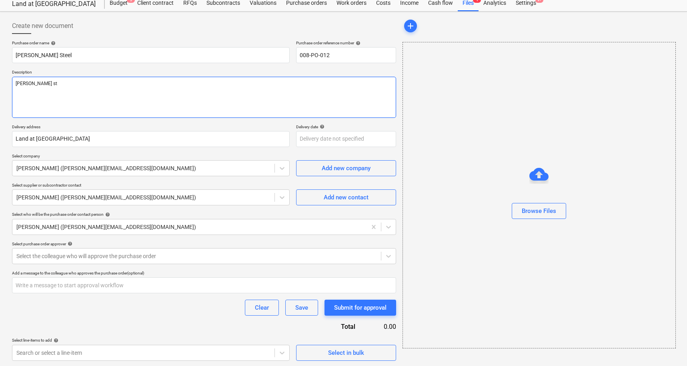
type textarea "x"
type textarea "[PERSON_NAME] ste"
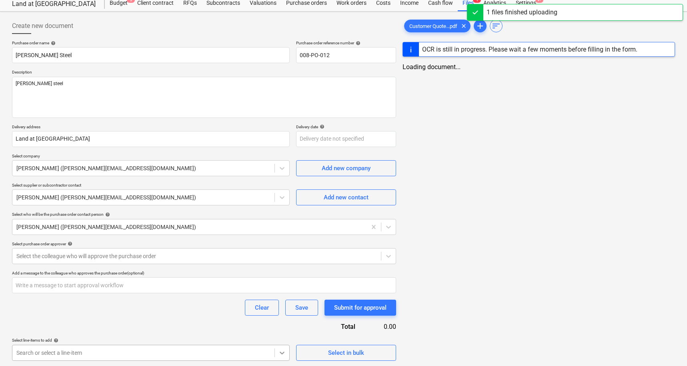
click at [276, 341] on body "Sales Projects Contacts Company Consolidated Invoices Inbox 6 Approvals 5 Resou…" at bounding box center [343, 158] width 687 height 366
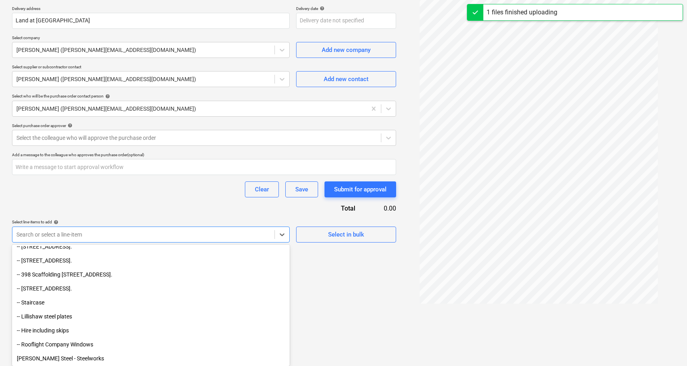
scroll to position [1056, 0]
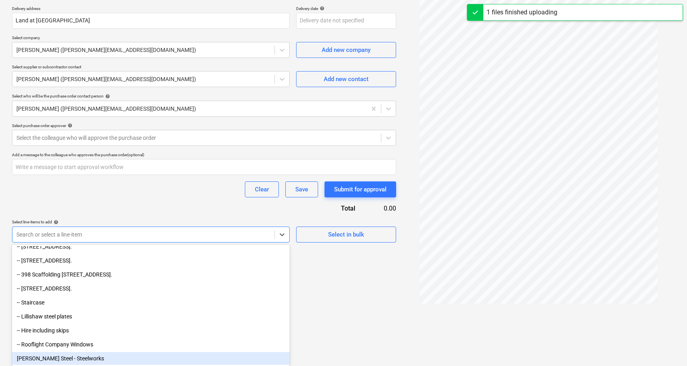
click at [63, 358] on div "[PERSON_NAME] Steel - Steelworks" at bounding box center [150, 358] width 277 height 13
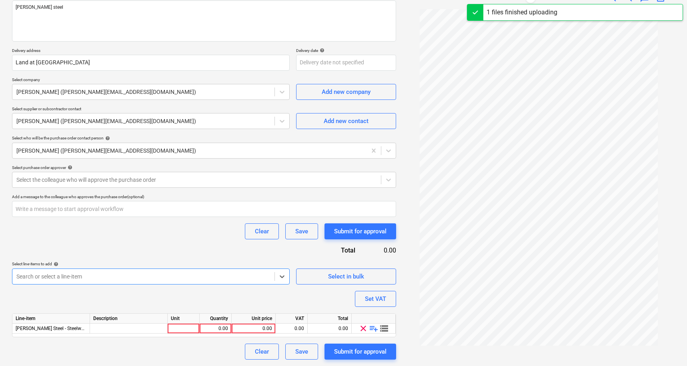
scroll to position [100, 0]
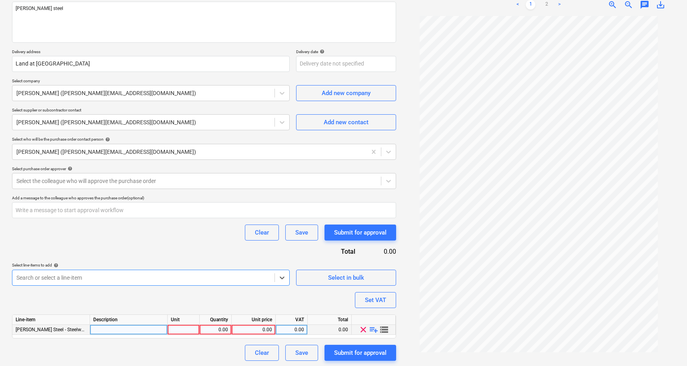
click at [220, 329] on div "0.00" at bounding box center [215, 330] width 25 height 10
click at [74, 84] on p "Select company" at bounding box center [150, 81] width 277 height 7
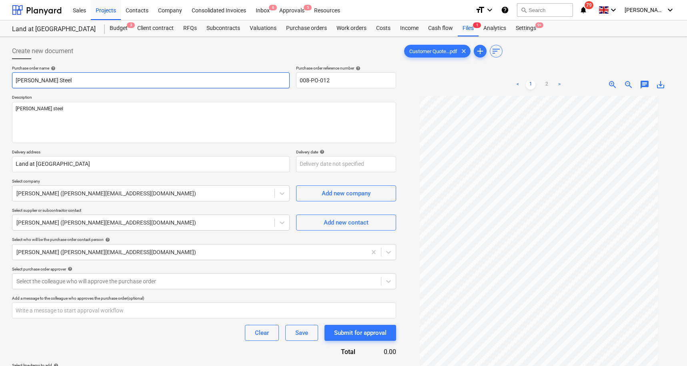
scroll to position [0, 0]
click at [64, 86] on input "[PERSON_NAME] Steel" at bounding box center [150, 80] width 277 height 16
paste input "Quote - 186"
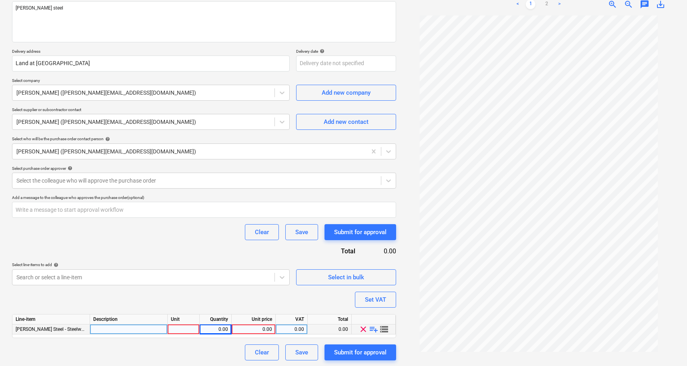
scroll to position [100, 0]
click at [214, 330] on div "0.00" at bounding box center [215, 330] width 25 height 10
click at [191, 330] on div at bounding box center [184, 330] width 32 height 10
click at [260, 331] on div "0.00" at bounding box center [253, 330] width 37 height 10
click at [371, 305] on button "Set VAT" at bounding box center [375, 300] width 41 height 16
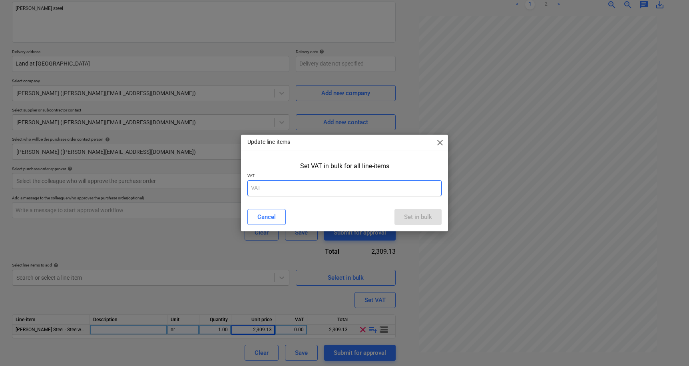
click at [279, 188] on input "text" at bounding box center [344, 188] width 194 height 16
click at [431, 220] on div "Set in bulk" at bounding box center [418, 217] width 28 height 10
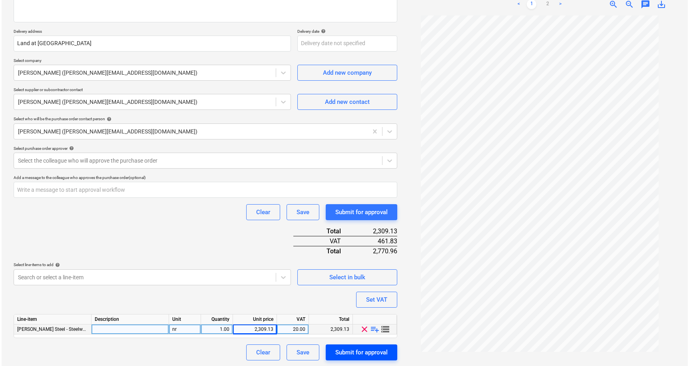
scroll to position [120, 0]
click at [342, 353] on div "Submit for approval" at bounding box center [360, 353] width 52 height 10
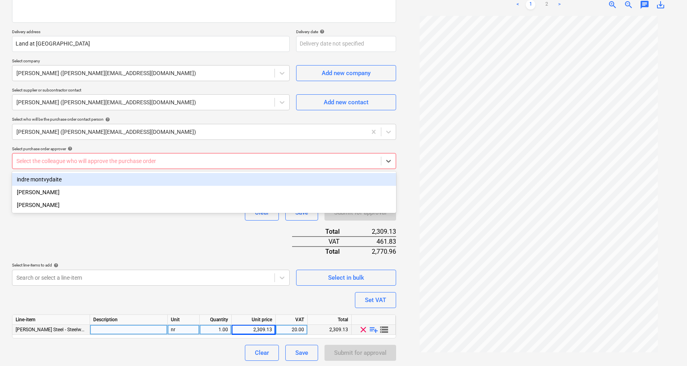
drag, startPoint x: 161, startPoint y: 161, endPoint x: 146, endPoint y: 169, distance: 16.8
click at [160, 161] on div at bounding box center [196, 161] width 360 height 8
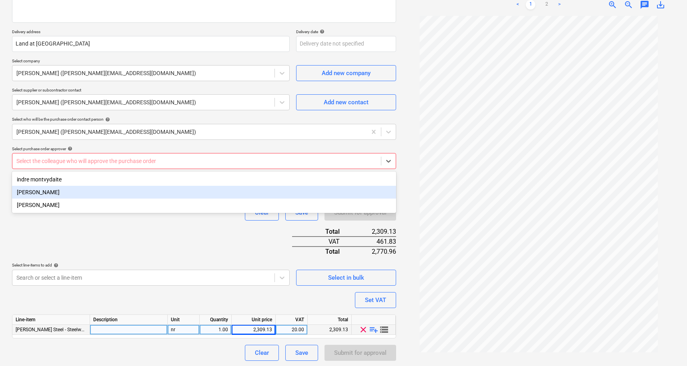
click at [100, 192] on div "[PERSON_NAME]" at bounding box center [204, 192] width 384 height 13
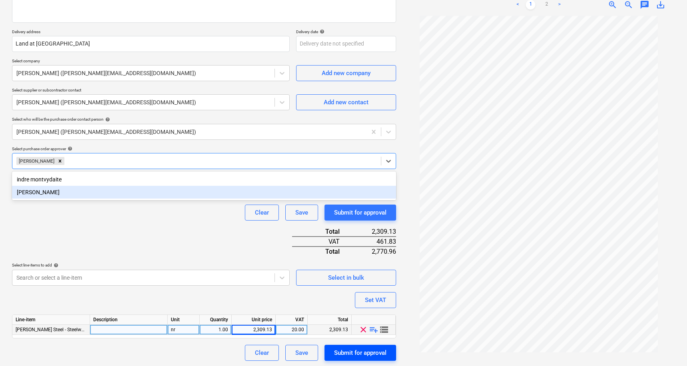
click at [354, 347] on button "Submit for approval" at bounding box center [360, 353] width 72 height 16
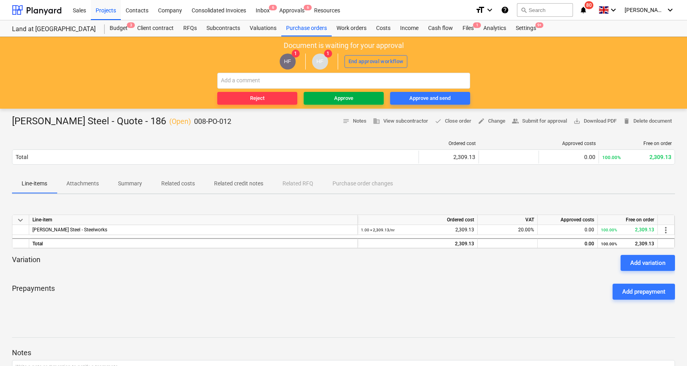
click at [345, 100] on div "Approve" at bounding box center [343, 98] width 19 height 9
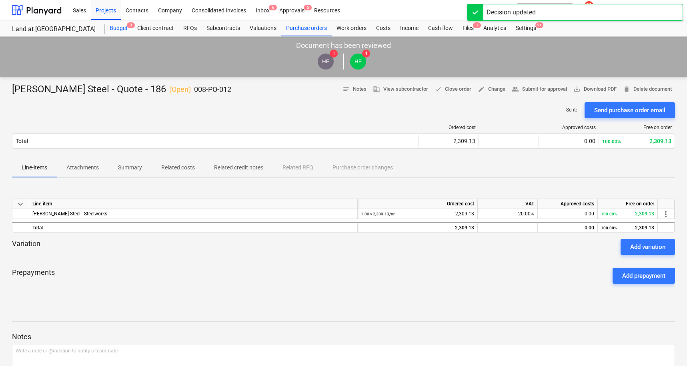
click at [112, 27] on div "Budget 3" at bounding box center [119, 28] width 28 height 16
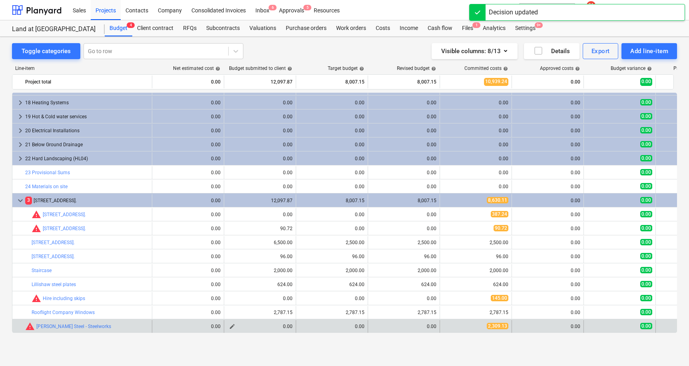
click at [232, 326] on span "edit" at bounding box center [232, 326] width 6 height 6
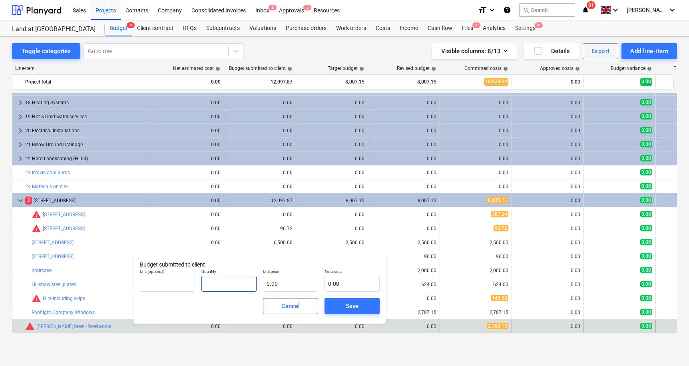
click at [223, 282] on input "text" at bounding box center [229, 284] width 55 height 16
click at [279, 286] on input "text" at bounding box center [290, 284] width 55 height 16
click at [360, 311] on span "Save" at bounding box center [352, 306] width 36 height 10
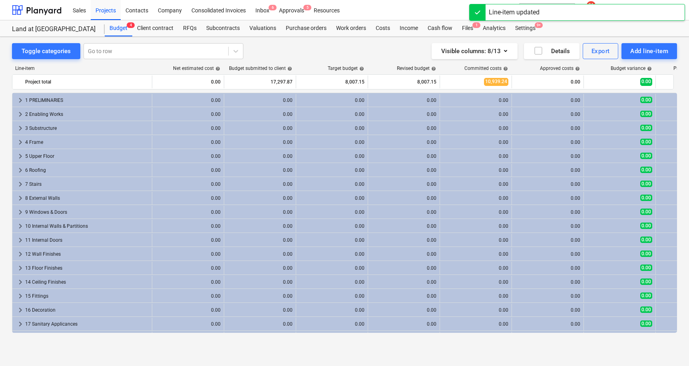
scroll to position [236, 0]
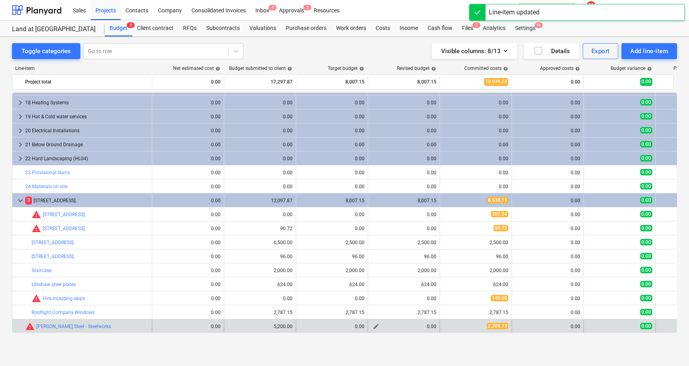
click at [375, 326] on span "edit" at bounding box center [376, 326] width 6 height 6
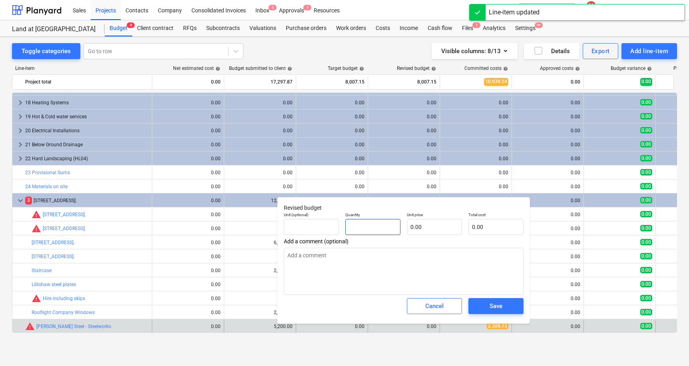
click at [369, 229] on input "text" at bounding box center [372, 227] width 55 height 16
click at [429, 230] on input "text" at bounding box center [434, 227] width 55 height 16
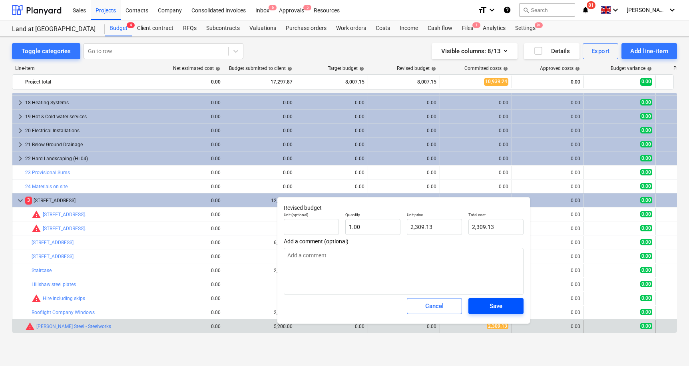
click at [475, 304] on button "Save" at bounding box center [496, 306] width 55 height 16
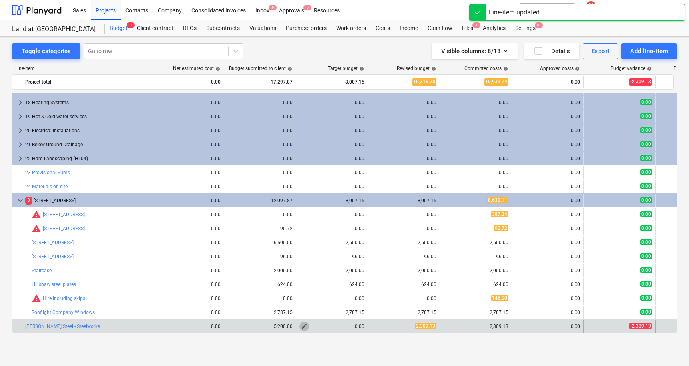
click at [305, 326] on span "edit" at bounding box center [304, 326] width 6 height 6
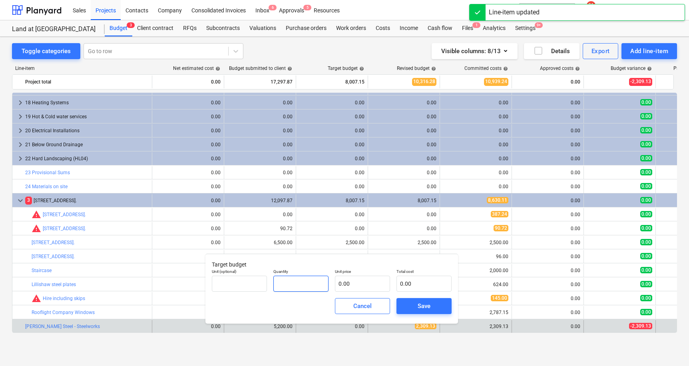
click at [321, 286] on input "text" at bounding box center [300, 284] width 55 height 16
click at [370, 289] on input "text" at bounding box center [362, 284] width 55 height 16
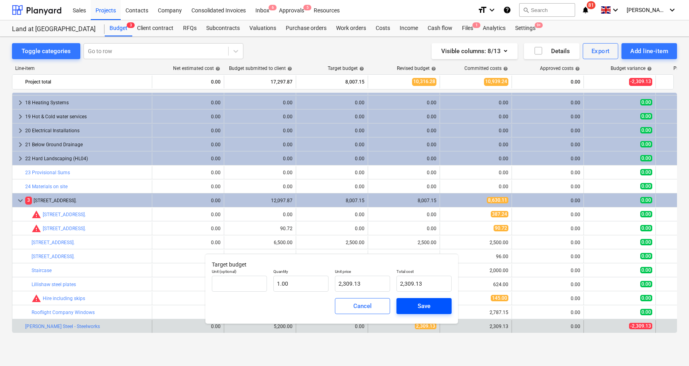
click at [409, 308] on span "Save" at bounding box center [424, 306] width 36 height 10
